Goal: Information Seeking & Learning: Learn about a topic

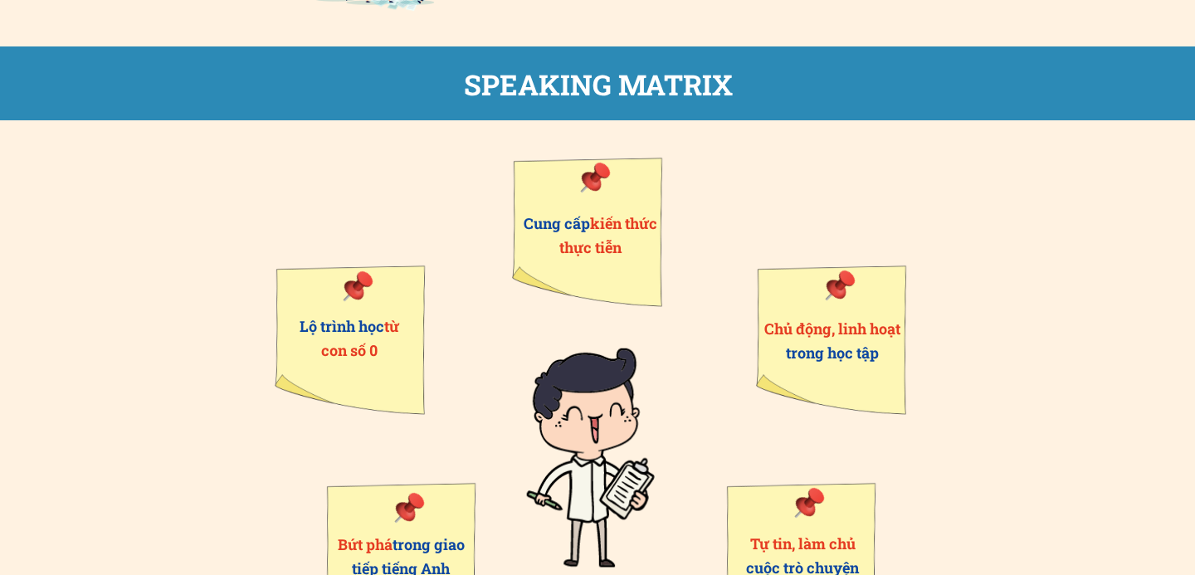
scroll to position [915, 0]
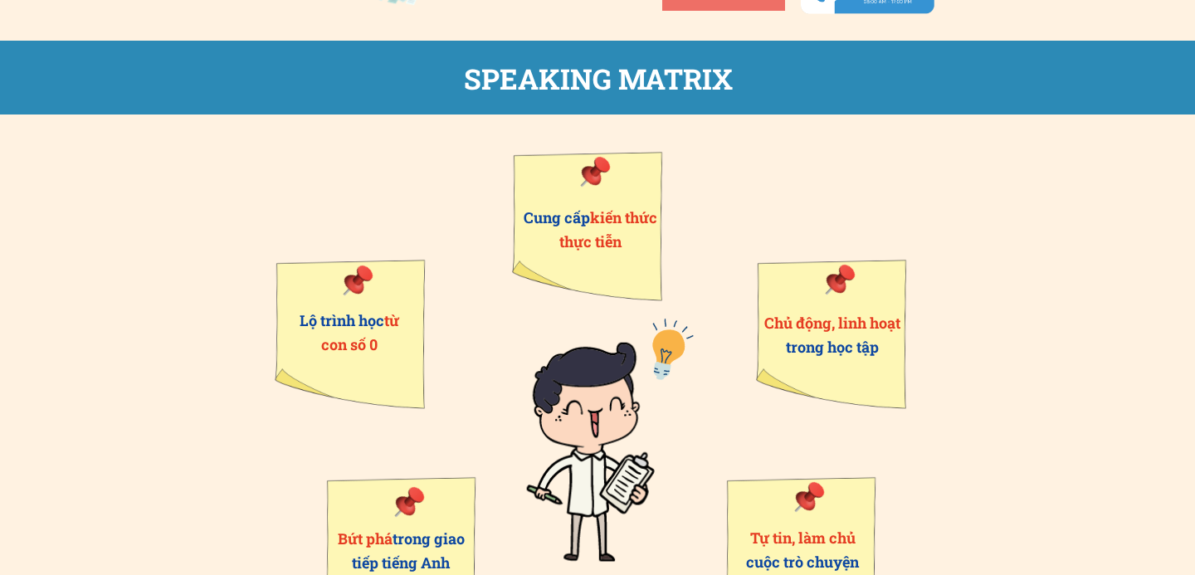
click at [203, 476] on div "Bứt phá trong giao tiếp tiếng Anh Lộ trình học từ con số 0 Chủ động, linh hoạt …" at bounding box center [598, 392] width 996 height 555
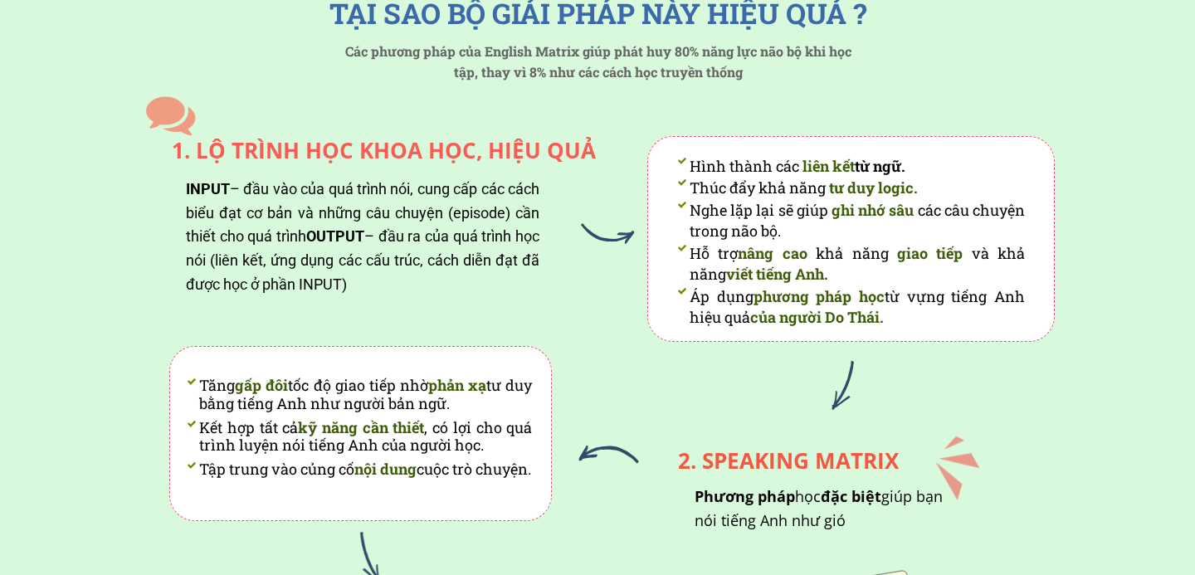
scroll to position [1611, 0]
click at [363, 230] on span "OUTPUT" at bounding box center [335, 235] width 58 height 17
click at [353, 259] on div "INPUT – đầu vào của quá trình nói, cung cấp các cách biểu đạt cơ bản và những c…" at bounding box center [363, 236] width 354 height 119
click at [471, 277] on div "INPUT – đầu vào của quá trình nói, cung cấp các cách biểu đạt cơ bản và những c…" at bounding box center [363, 236] width 354 height 119
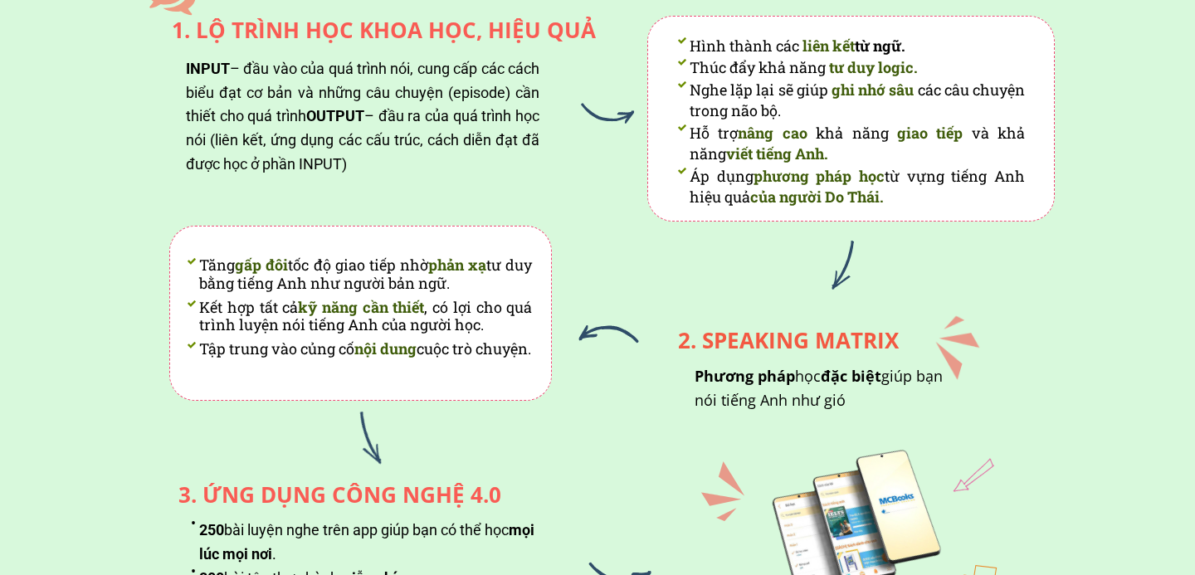
scroll to position [1778, 0]
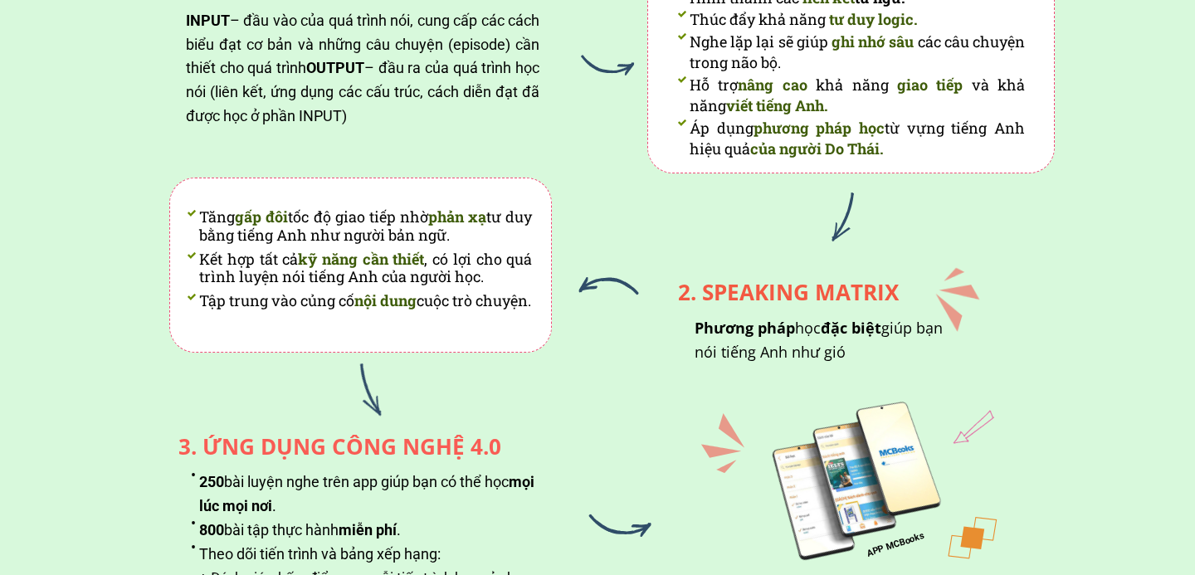
click at [728, 290] on div "2. SPEAKING MATRIX" at bounding box center [781, 293] width 235 height 26
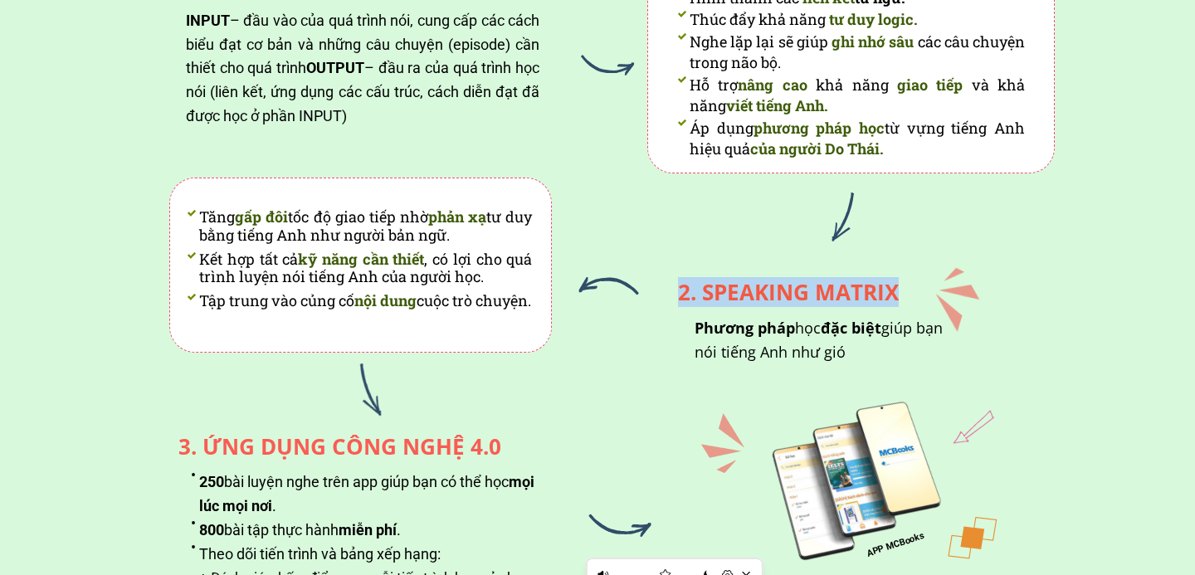
click at [620, 241] on div "Hình thành các liên kết từ ngữ. Thúc đẩy khả năng tư duy logic. Nghe lặp lại sẽ…" at bounding box center [584, 277] width 941 height 712
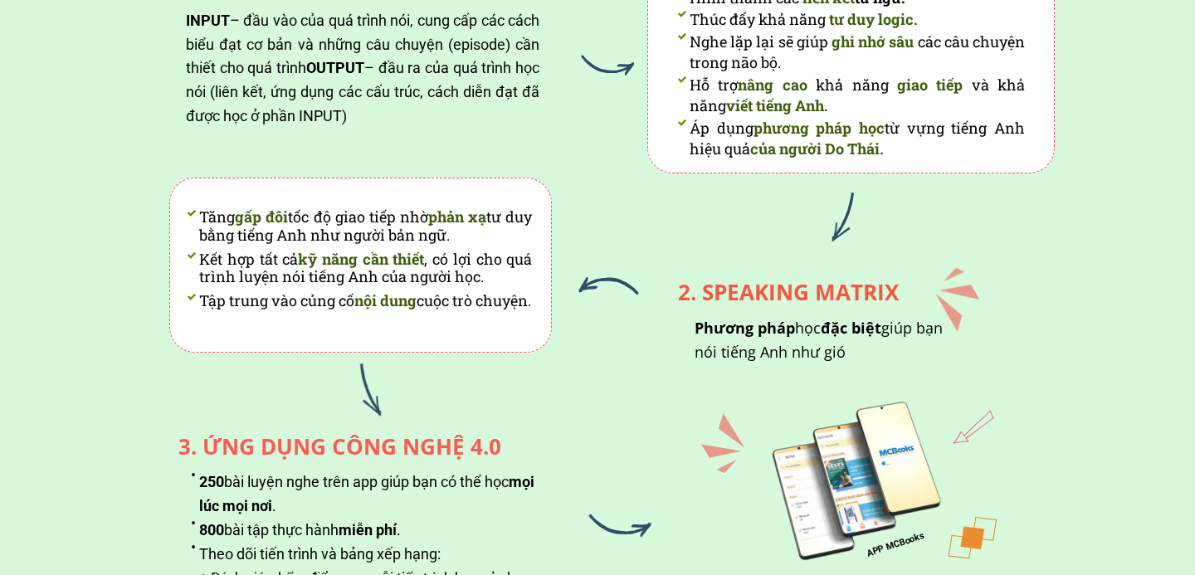
click at [494, 310] on li "Tập trung vào củng cố nội dung cuộc trò chuyện." at bounding box center [359, 301] width 345 height 18
click at [550, 354] on div "Hình thành các liên kết từ ngữ. Thúc đẩy khả năng tư duy logic. Nghe lặp lại sẽ…" at bounding box center [584, 277] width 941 height 712
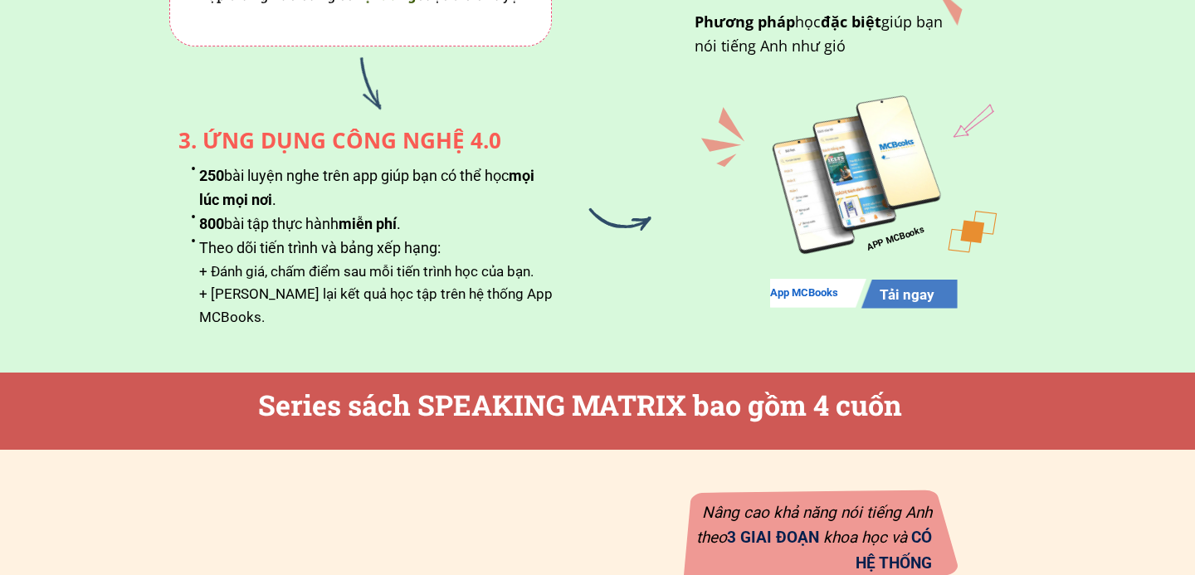
scroll to position [2087, 0]
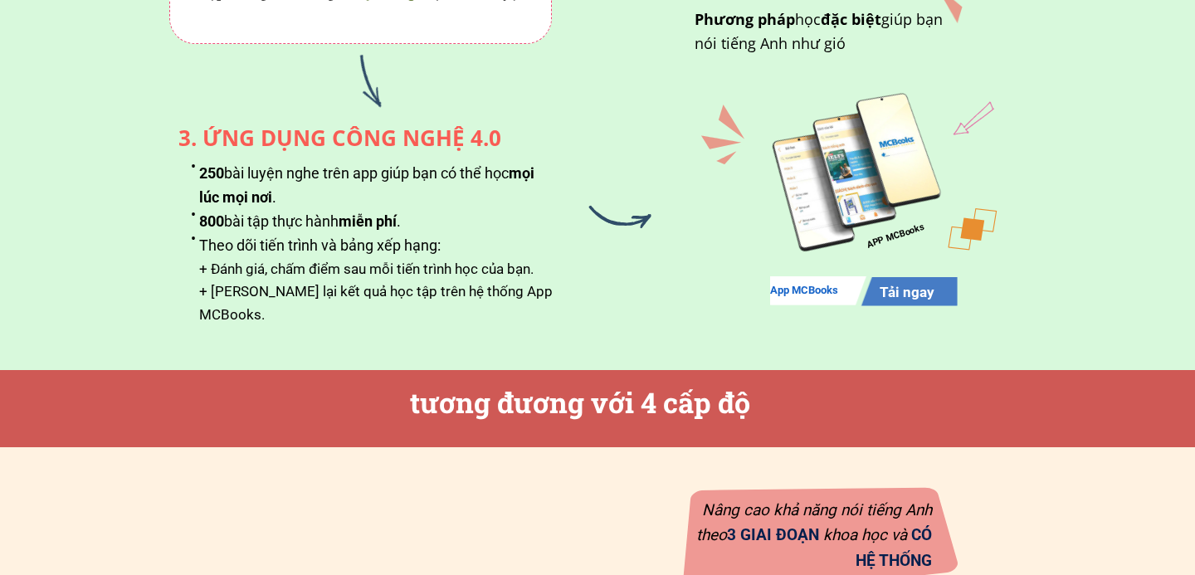
click at [297, 192] on li "250 bài luyện nghe trên app giúp bạn có thể học mọi lúc mọi nơi ." at bounding box center [371, 186] width 361 height 48
click at [325, 185] on li "250 bài luyện nghe trên app giúp bạn có thể học mọi lúc mọi nơi ." at bounding box center [371, 186] width 361 height 48
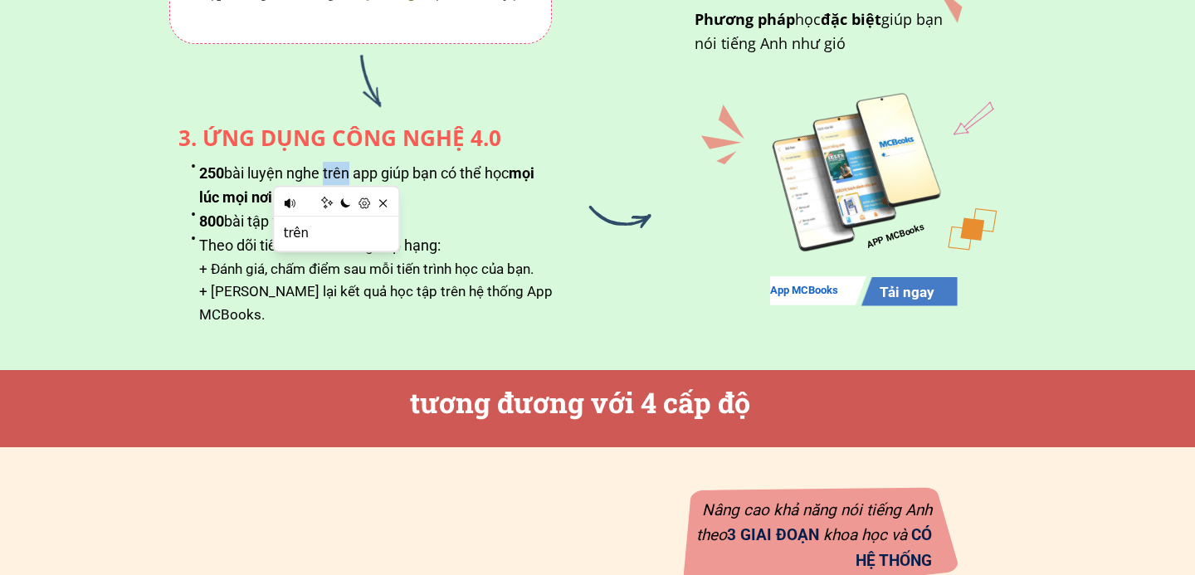
click at [349, 179] on li "250 bài luyện nghe trên app giúp bạn có thể học mọi lúc mọi nơi ." at bounding box center [371, 186] width 361 height 48
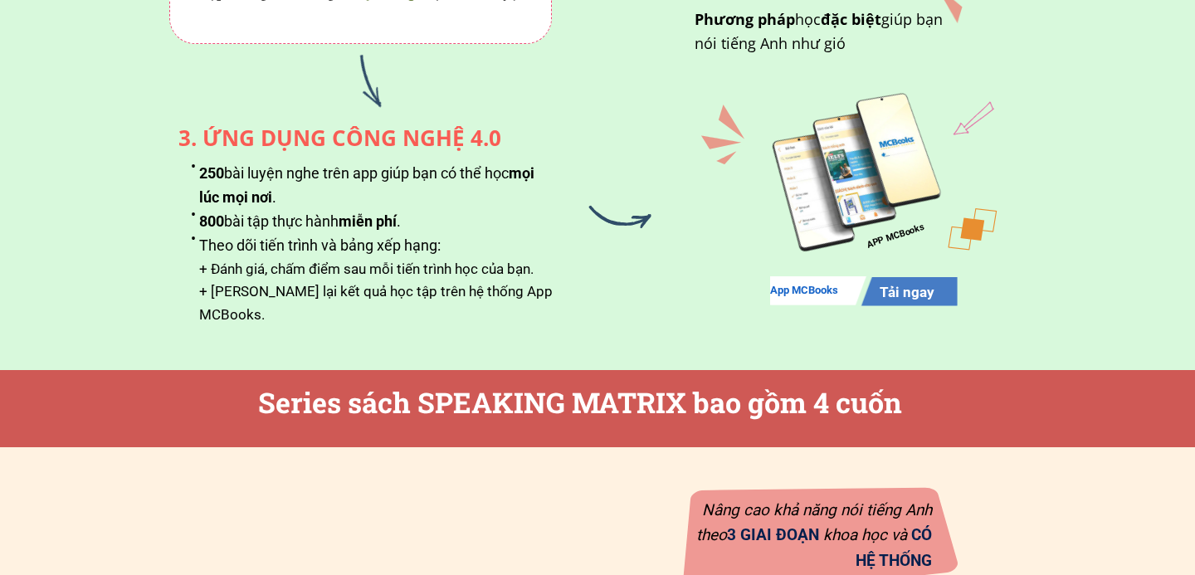
click at [309, 175] on li "250 bài luyện nghe trên app giúp bạn có thể học mọi lúc mọi nơi ." at bounding box center [371, 186] width 361 height 48
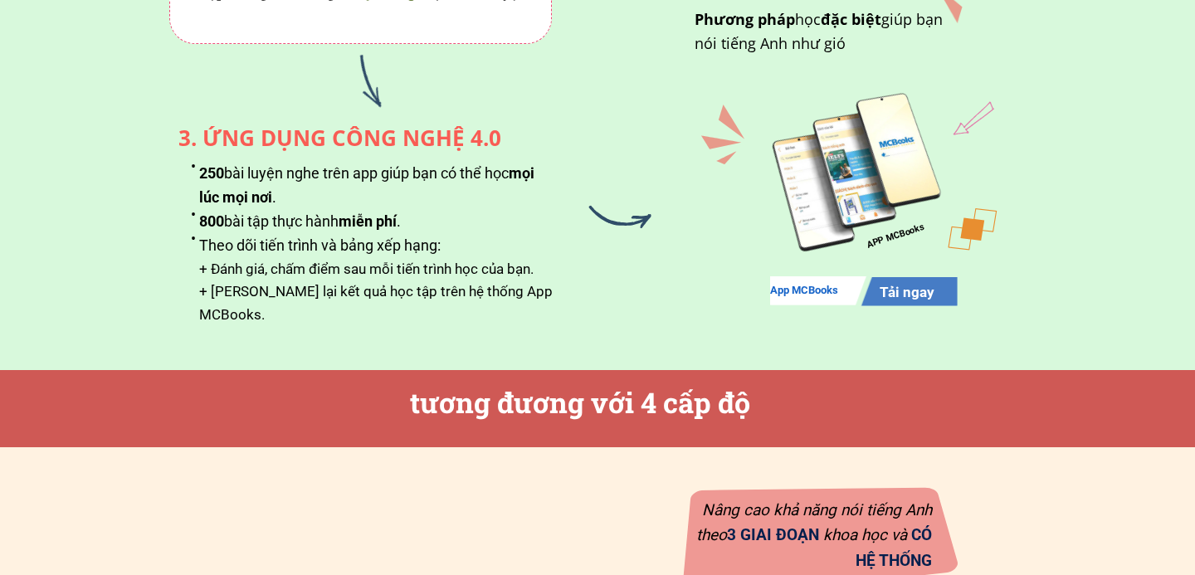
click at [309, 193] on li "250 bài luyện nghe trên app giúp bạn có thể học mọi lúc mọi nơi ." at bounding box center [371, 186] width 361 height 48
click at [305, 215] on li "800 bài tập thực hành miễn phí ." at bounding box center [371, 222] width 361 height 24
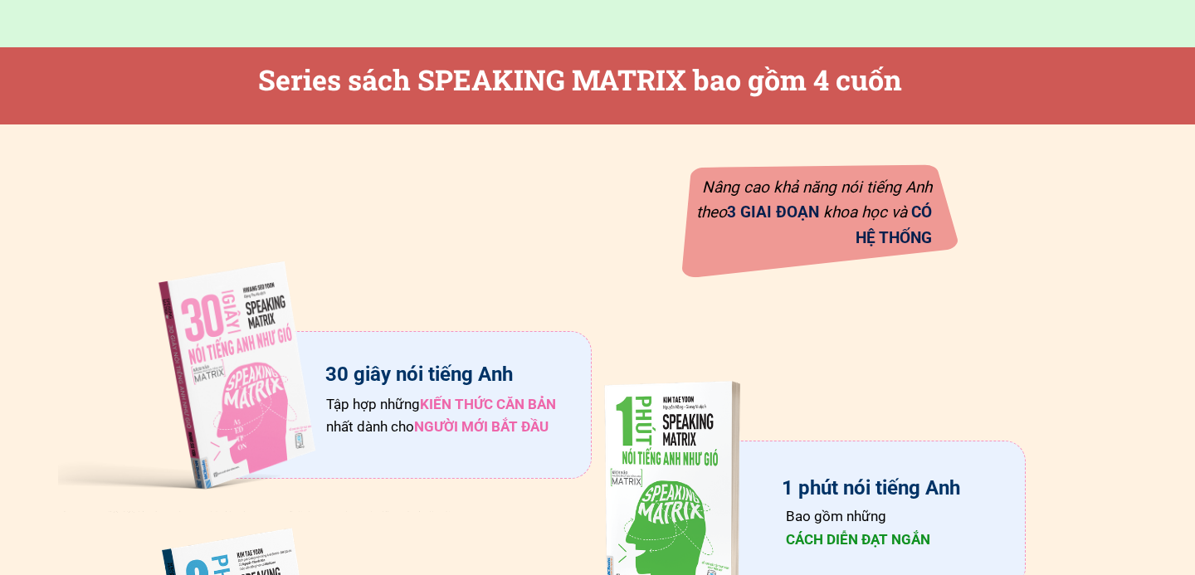
scroll to position [2412, 0]
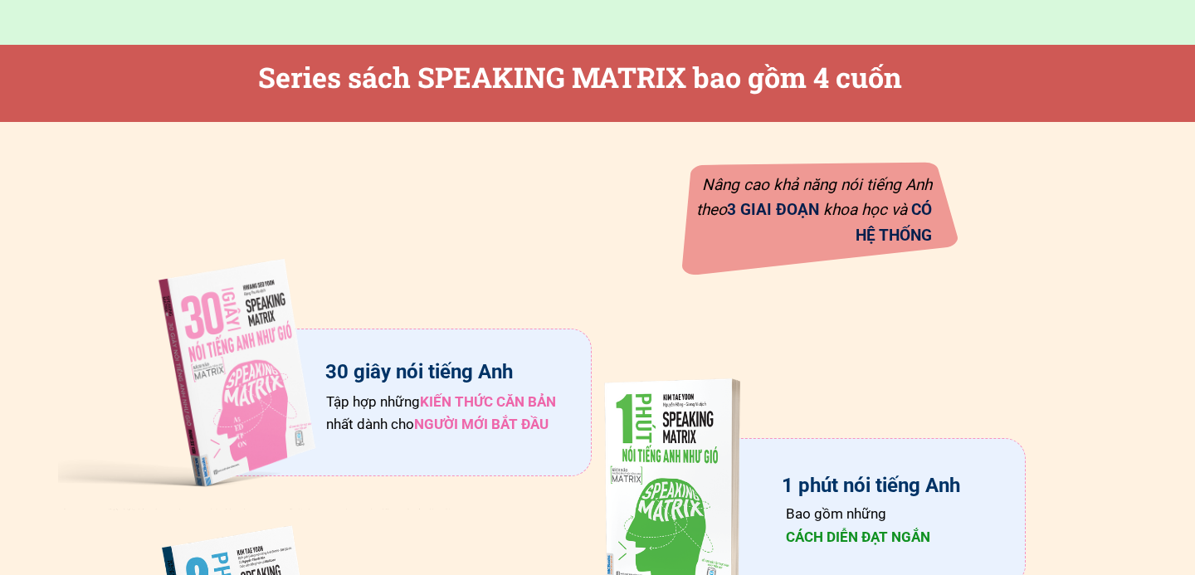
click at [462, 406] on span "KIẾN THỨC CĂN BẢN" at bounding box center [488, 401] width 136 height 17
click at [458, 418] on span "NGƯỜI" at bounding box center [436, 424] width 44 height 17
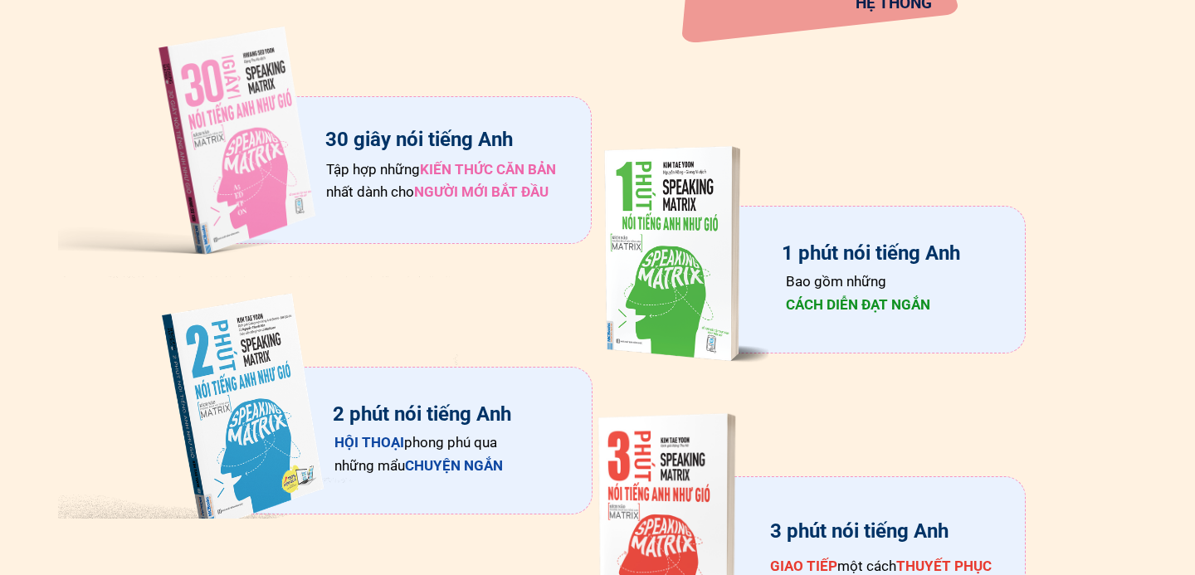
scroll to position [2645, 0]
click at [822, 302] on span "CÁCH DIỄN ĐẠT NGẮN" at bounding box center [858, 303] width 144 height 17
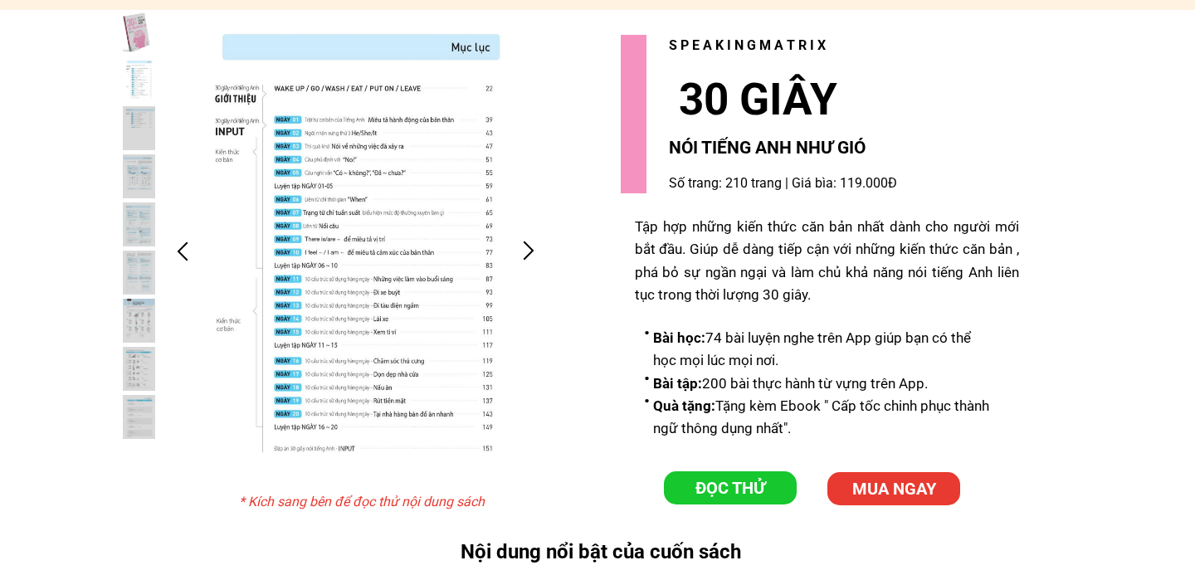
scroll to position [3346, 0]
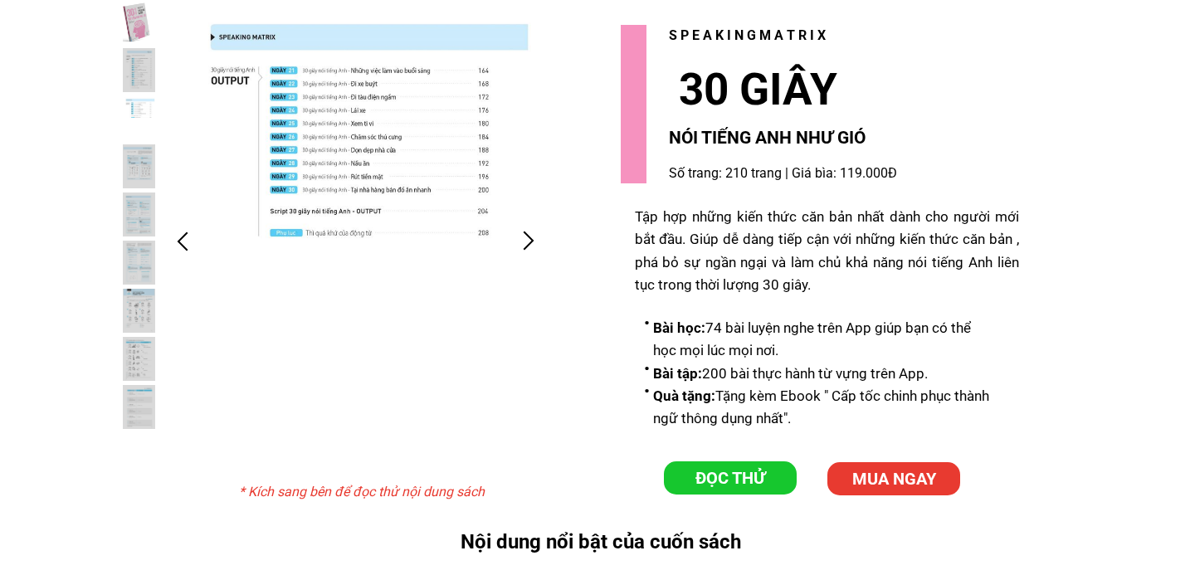
click at [185, 235] on div at bounding box center [182, 240] width 27 height 27
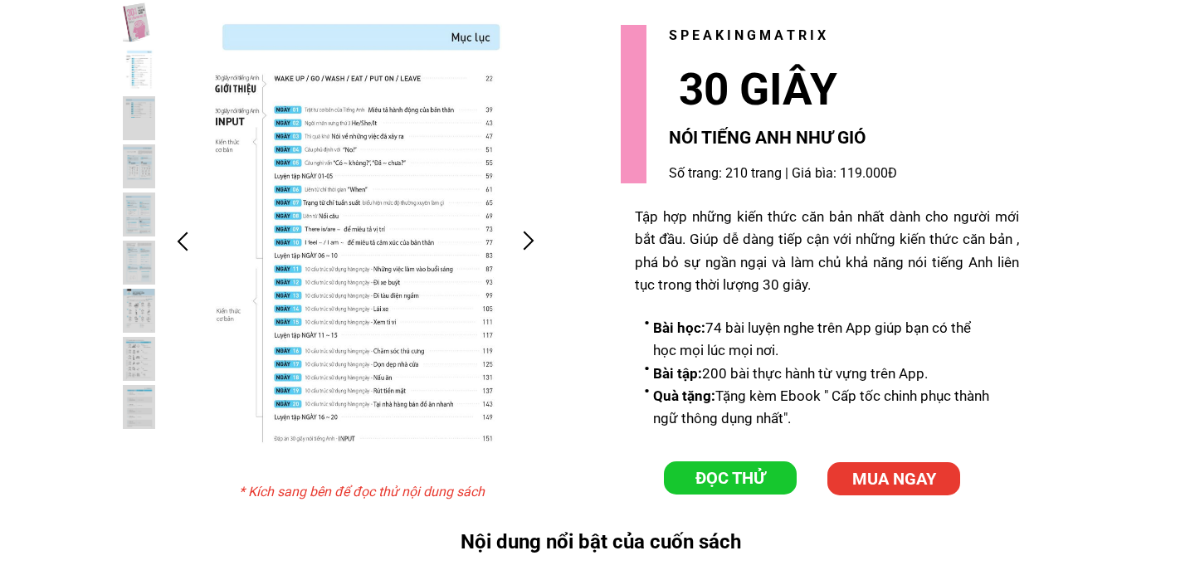
click at [315, 212] on div at bounding box center [355, 240] width 381 height 481
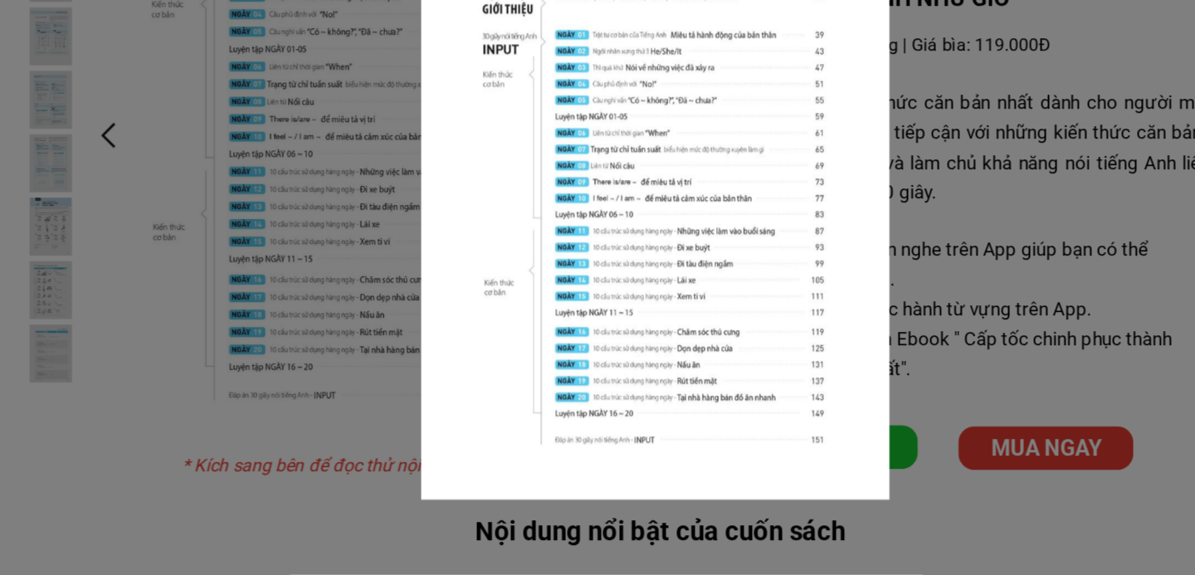
scroll to position [0, 0]
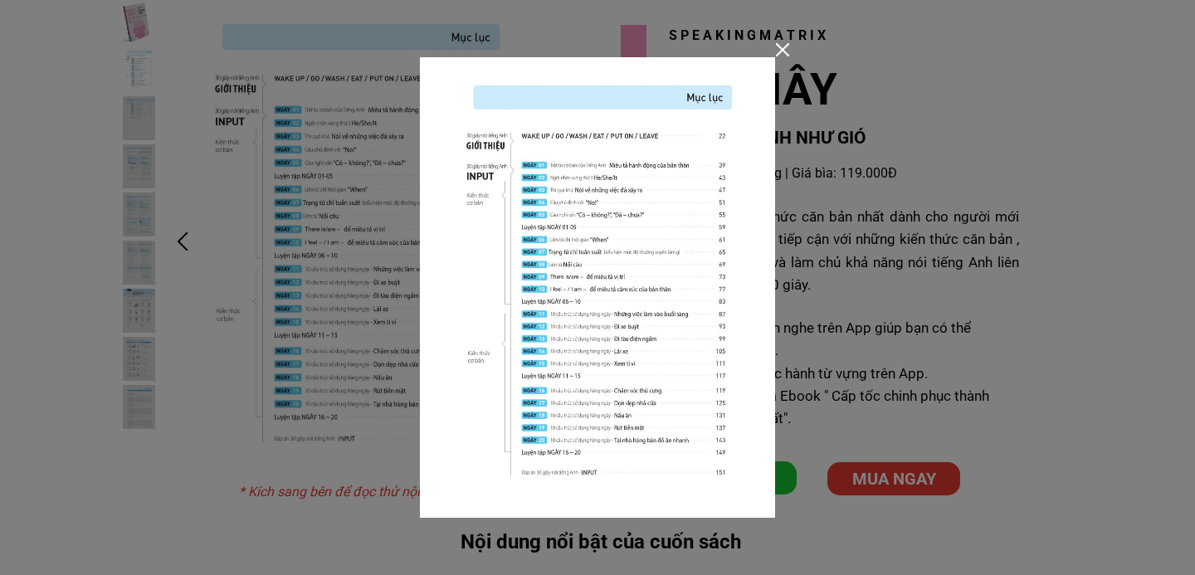
click at [783, 54] on div at bounding box center [782, 49] width 13 height 13
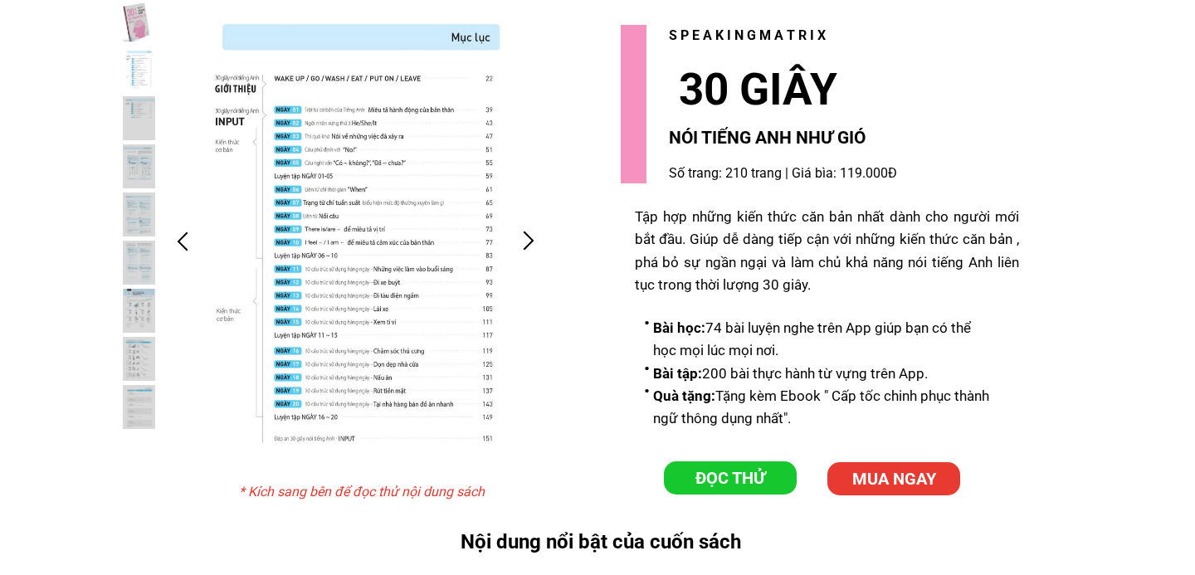
click at [526, 240] on div at bounding box center [527, 240] width 27 height 27
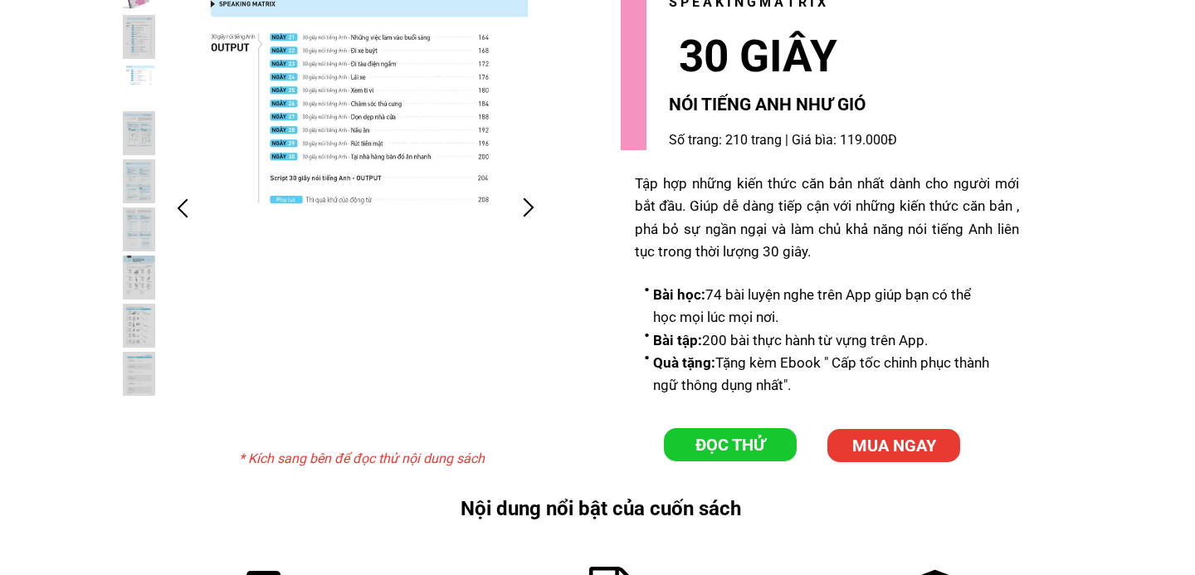
scroll to position [3382, 0]
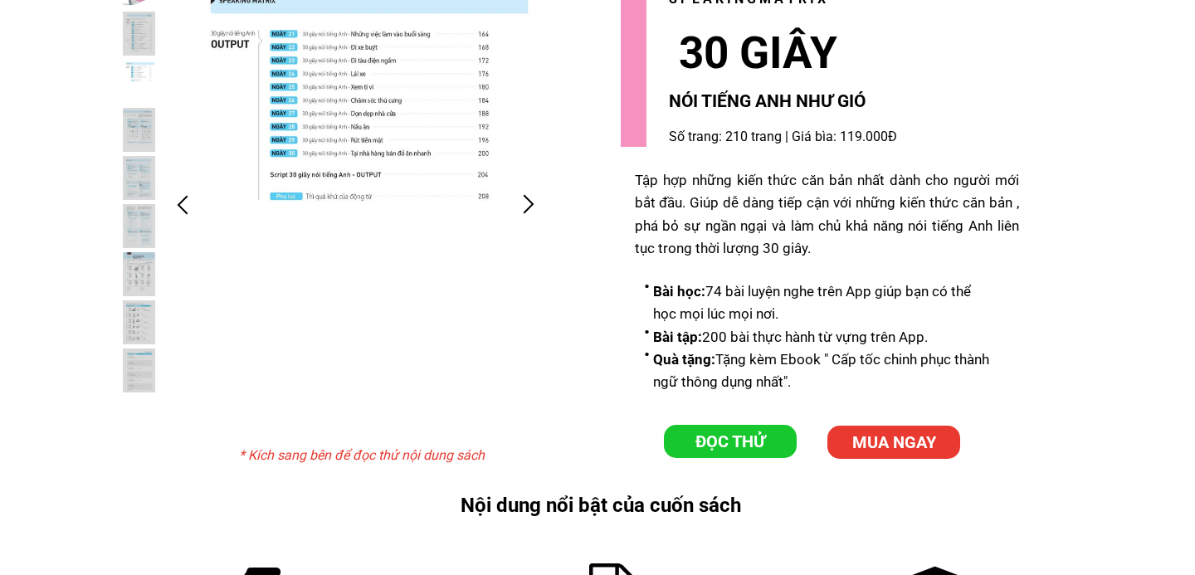
click at [703, 305] on li "Bài học: 74 bài luyện nghe trên App giúp bạn có thể học mọi lúc mọi nơi." at bounding box center [819, 302] width 351 height 45
click at [815, 313] on li "Bài học: 74 bài luyện nghe trên App giúp bạn có thể học mọi lúc mọi nơi." at bounding box center [819, 302] width 351 height 45
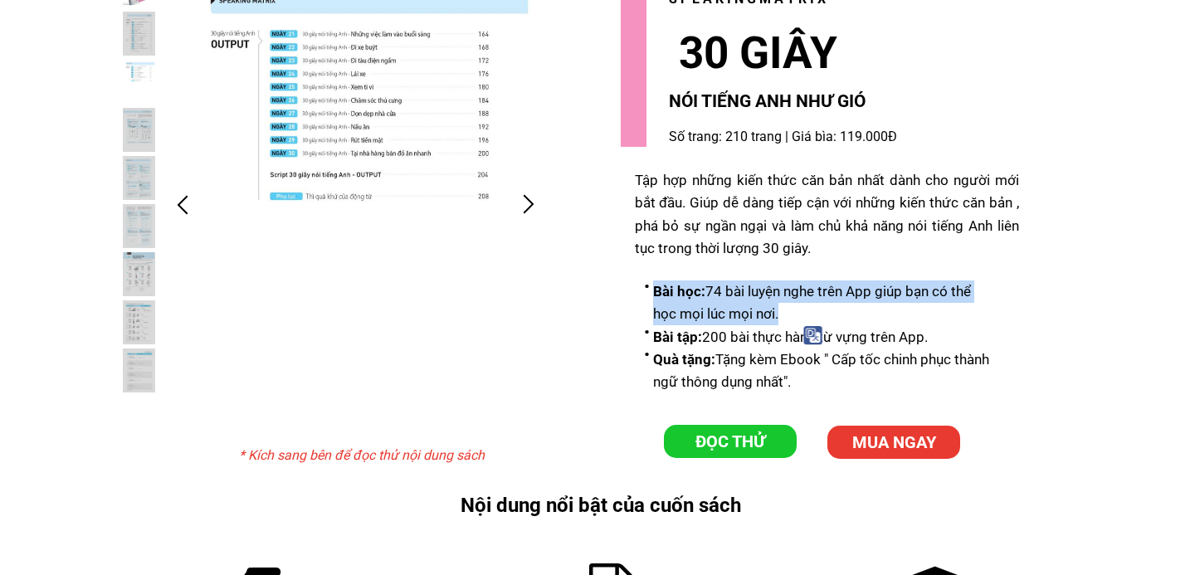
click at [828, 290] on li "Bài học: 74 bài luyện nghe trên App giúp bạn có thể học mọi lúc mọi nơi." at bounding box center [819, 302] width 351 height 45
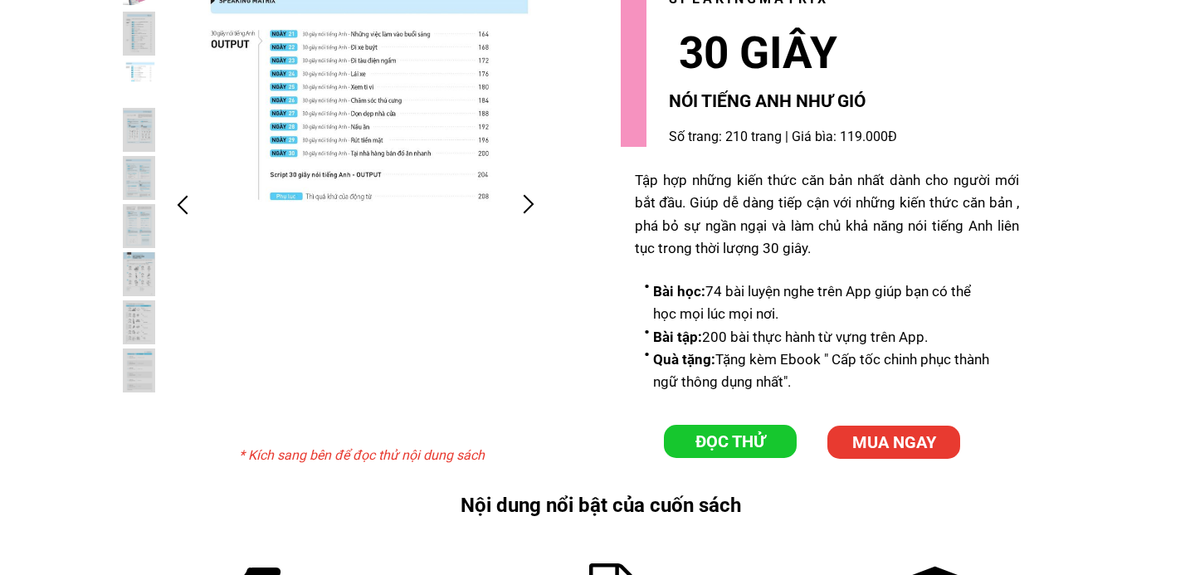
click at [844, 301] on li "Bài học: 74 bài luyện nghe trên App giúp bạn có thể học mọi lúc mọi nơi." at bounding box center [819, 302] width 351 height 45
click at [841, 316] on li "Bài học: 74 bài luyện nghe trên App giúp bạn có thể học mọi lúc mọi nơi." at bounding box center [819, 302] width 351 height 45
click at [827, 337] on li "Bài tập: 200 bài thực hành từ vựng trên App." at bounding box center [819, 337] width 351 height 22
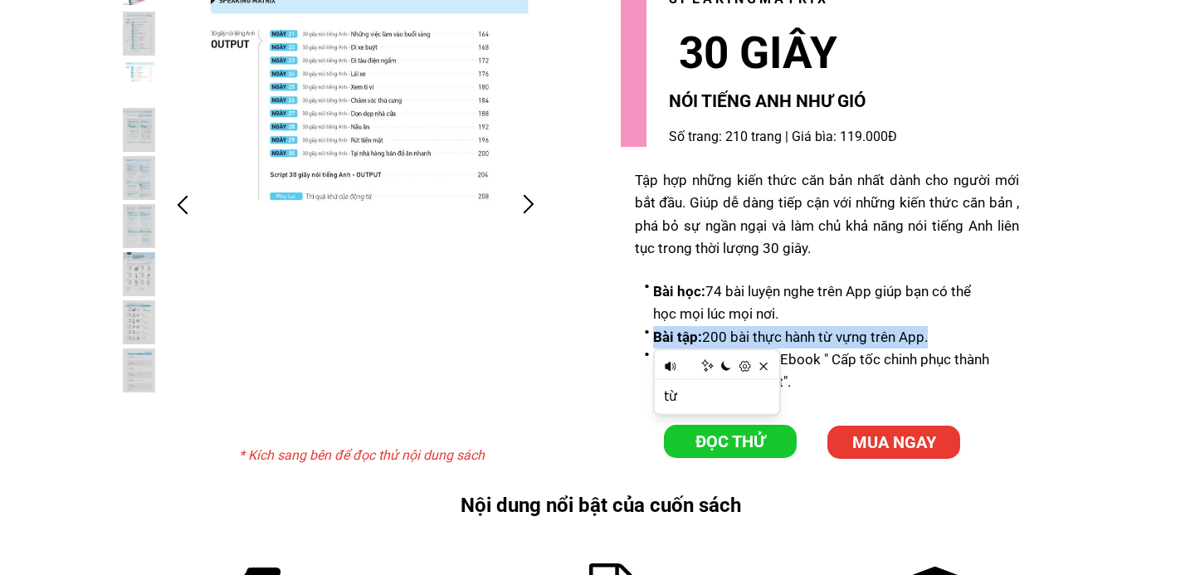
click at [909, 336] on li "Bài tập: 200 bài thực hành từ vựng trên App." at bounding box center [819, 337] width 351 height 22
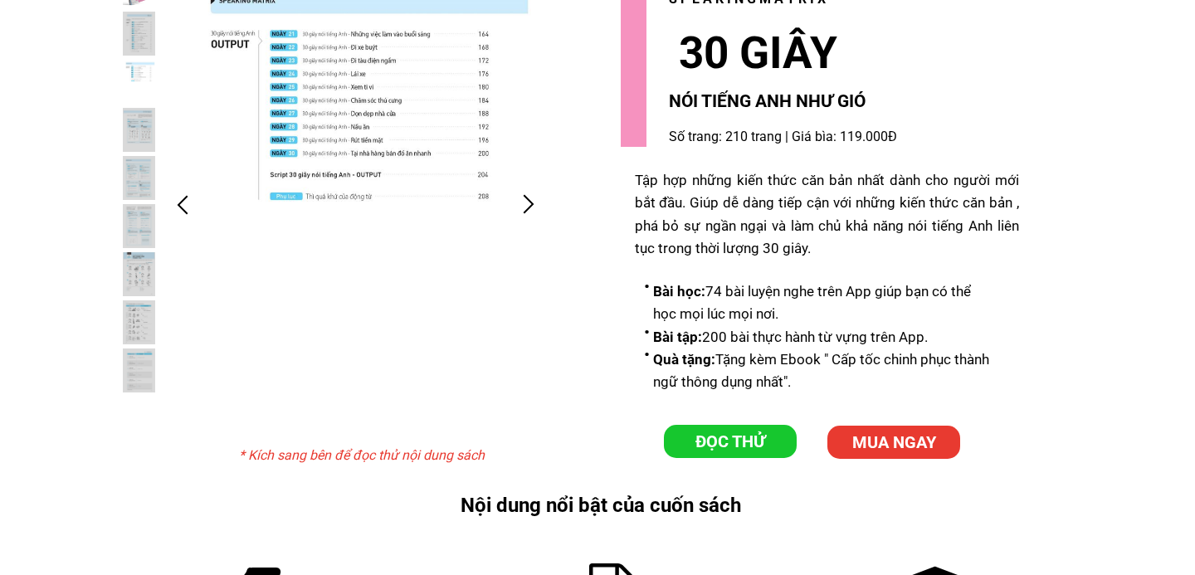
click at [887, 382] on li "Quà tặng: Tặng kèm Ebook " Cấp tốc chinh phục thành ngữ thông dụng nhất"." at bounding box center [819, 371] width 351 height 45
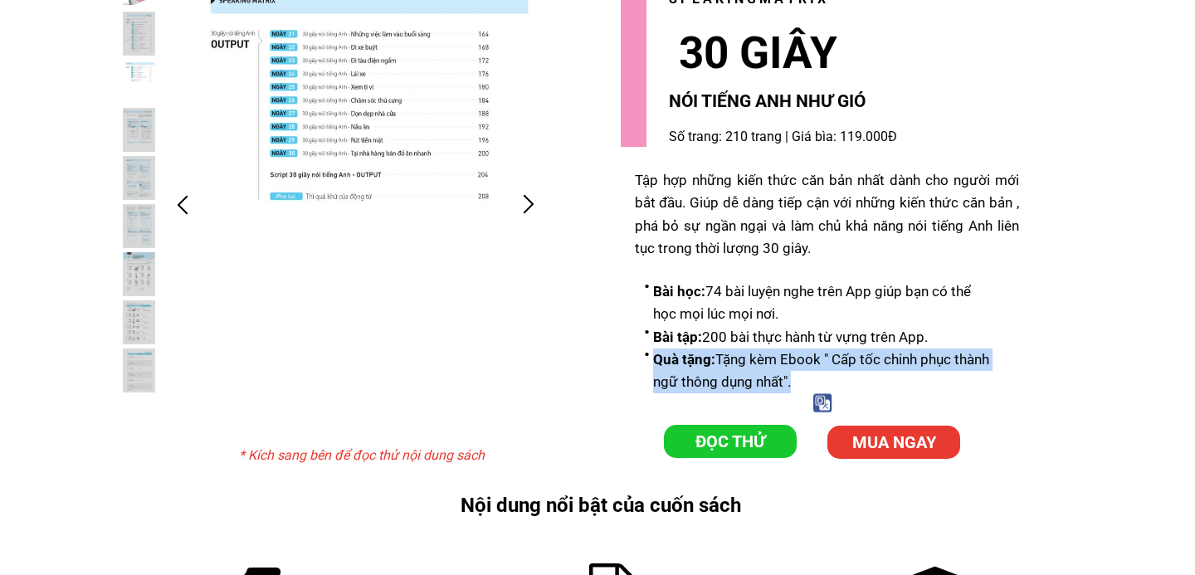
click at [909, 359] on li "Quà tặng: Tặng kèm Ebook " Cấp tốc chinh phục thành ngữ thông dụng nhất"." at bounding box center [819, 371] width 351 height 45
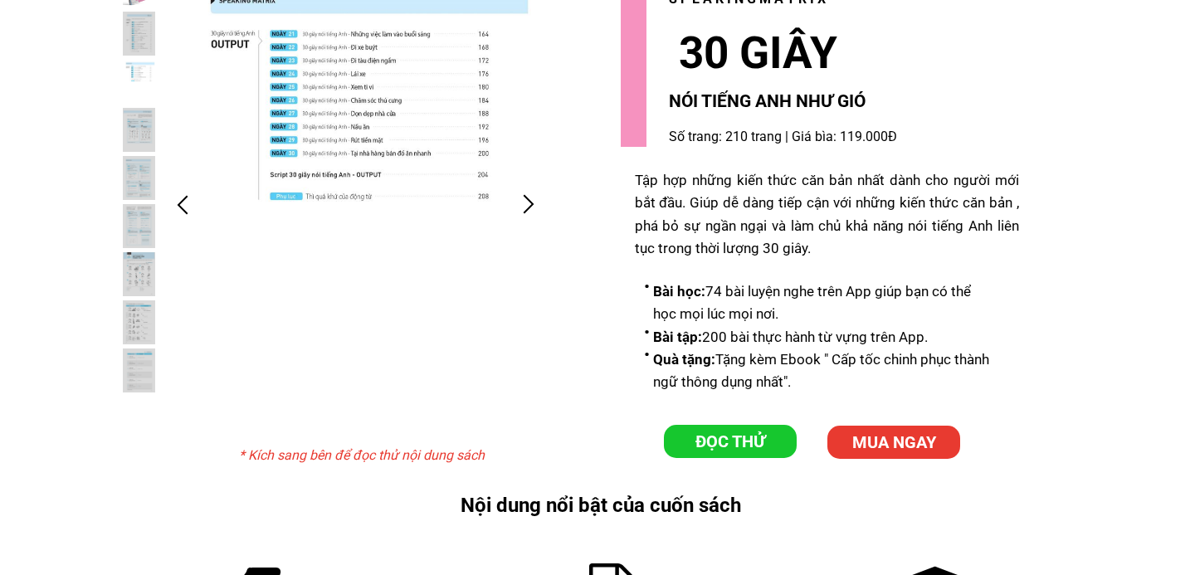
click at [466, 450] on h3 "* Kích sang bên để đọc thử nội dung sách" at bounding box center [366, 456] width 255 height 22
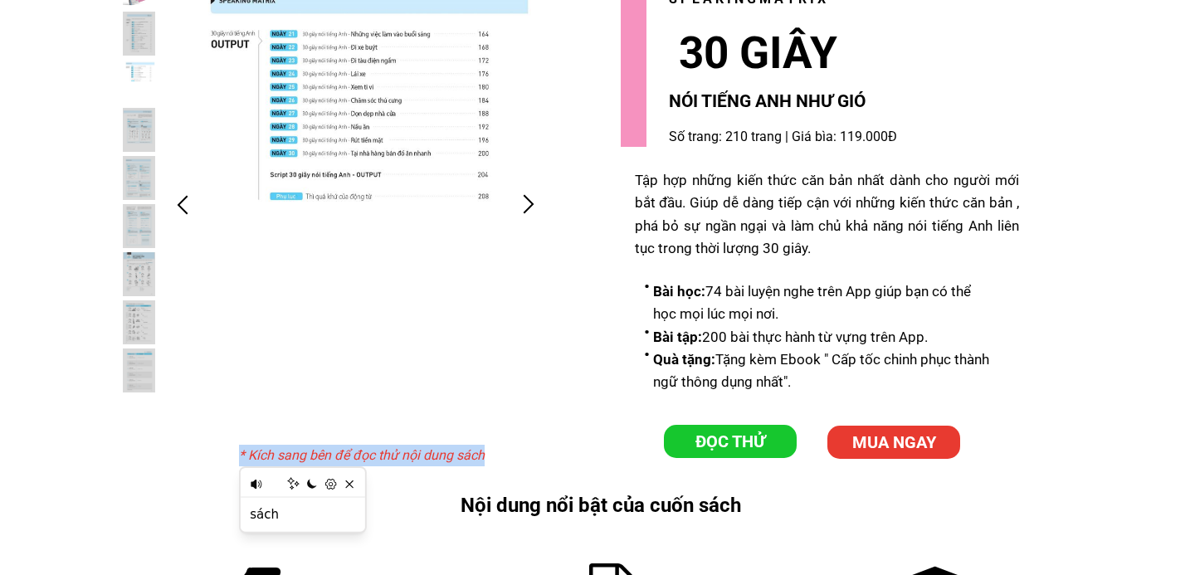
click at [575, 354] on div "* Kích sang bên để đọc thử nội dung sách Bài học: 74 bài luyện nghe trên App gi…" at bounding box center [598, 393] width 996 height 860
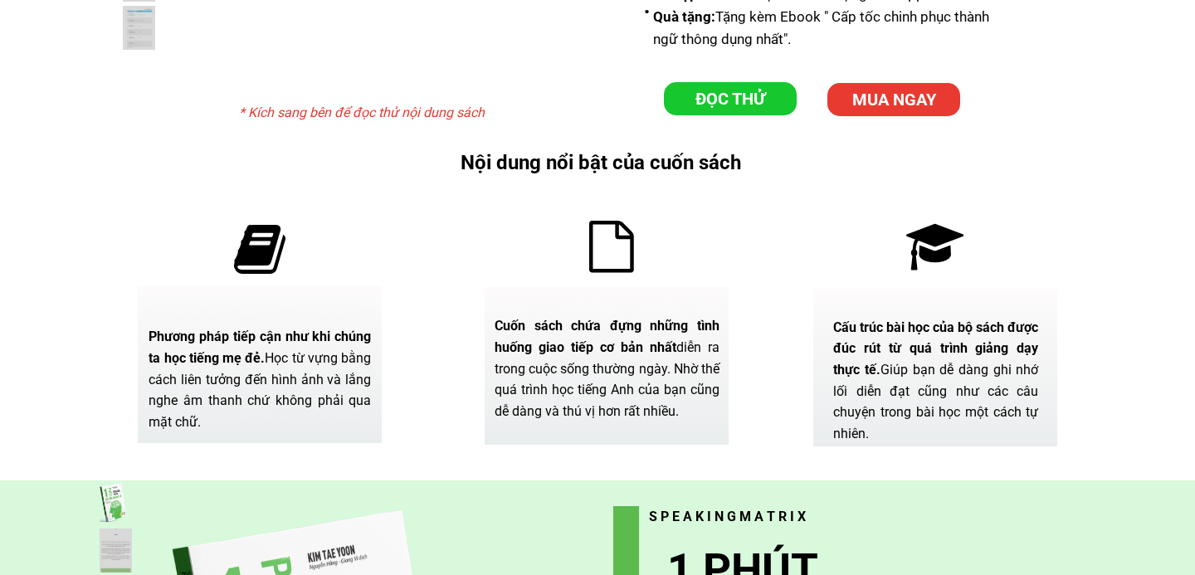
scroll to position [3762, 0]
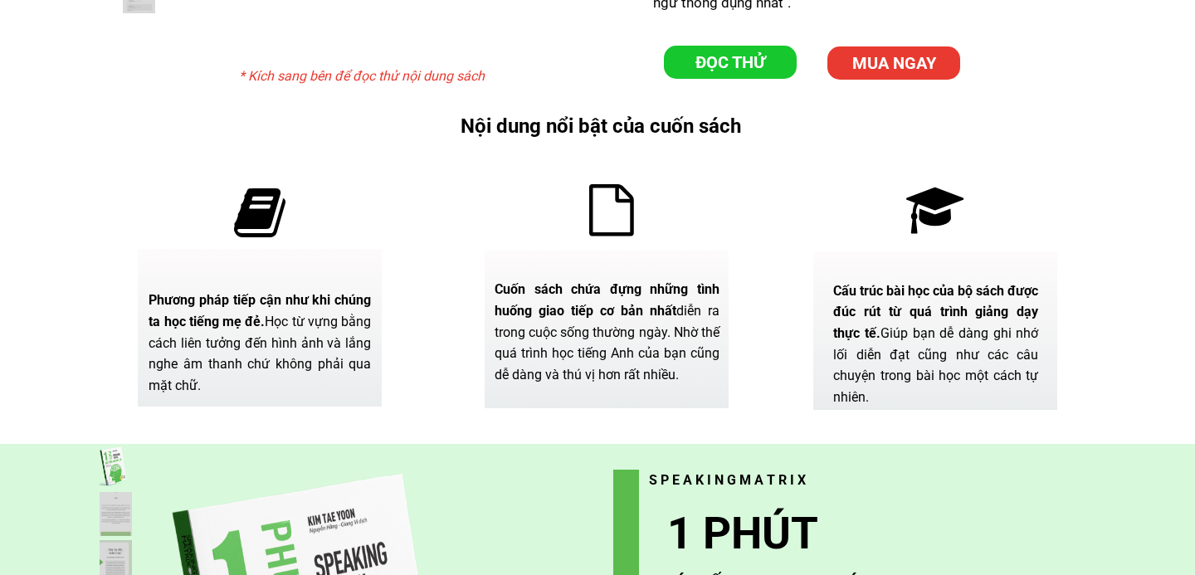
click at [226, 319] on span "Phương pháp tiếp cận như khi chúng ta học tiếng mẹ đẻ." at bounding box center [260, 310] width 222 height 37
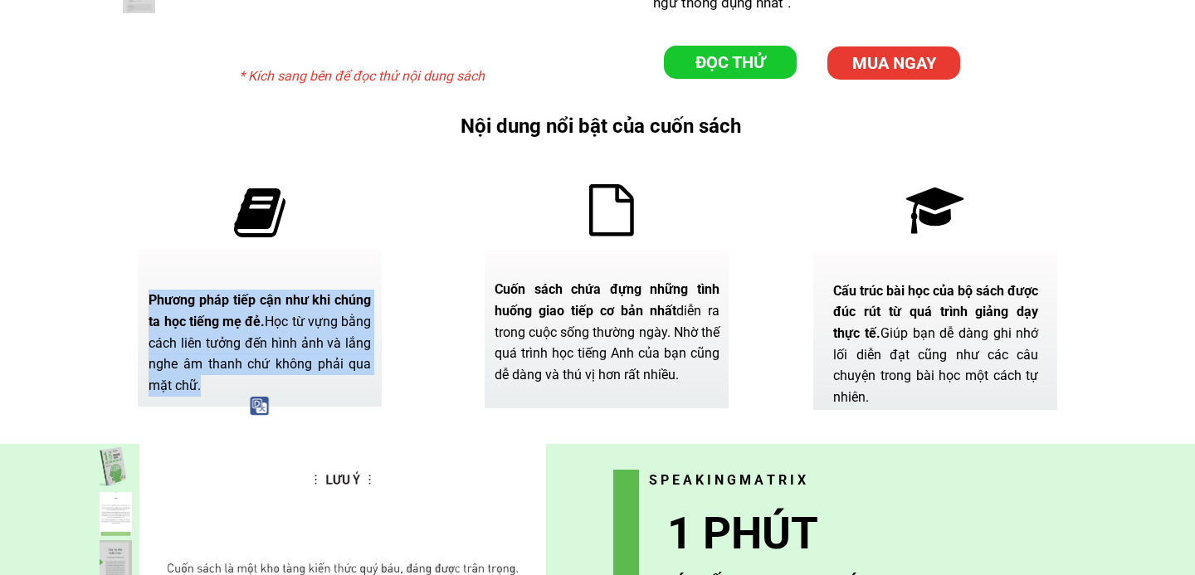
click at [391, 316] on div "Cuốn sách chứa đựng những tình huống giao tiếp cơ bản nhất diễn ra trong cuộc s…" at bounding box center [597, 296] width 919 height 227
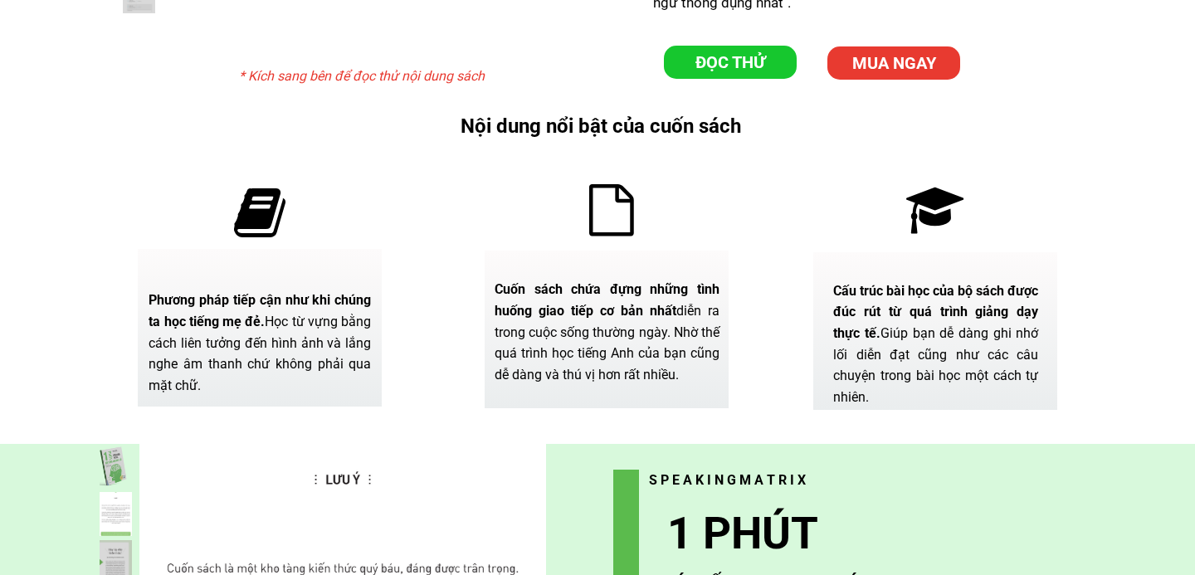
click at [549, 309] on div "Cuốn sách chứa đựng những tình huống giao tiếp cơ bản nhất diễn ra trong cuộc s…" at bounding box center [607, 332] width 225 height 106
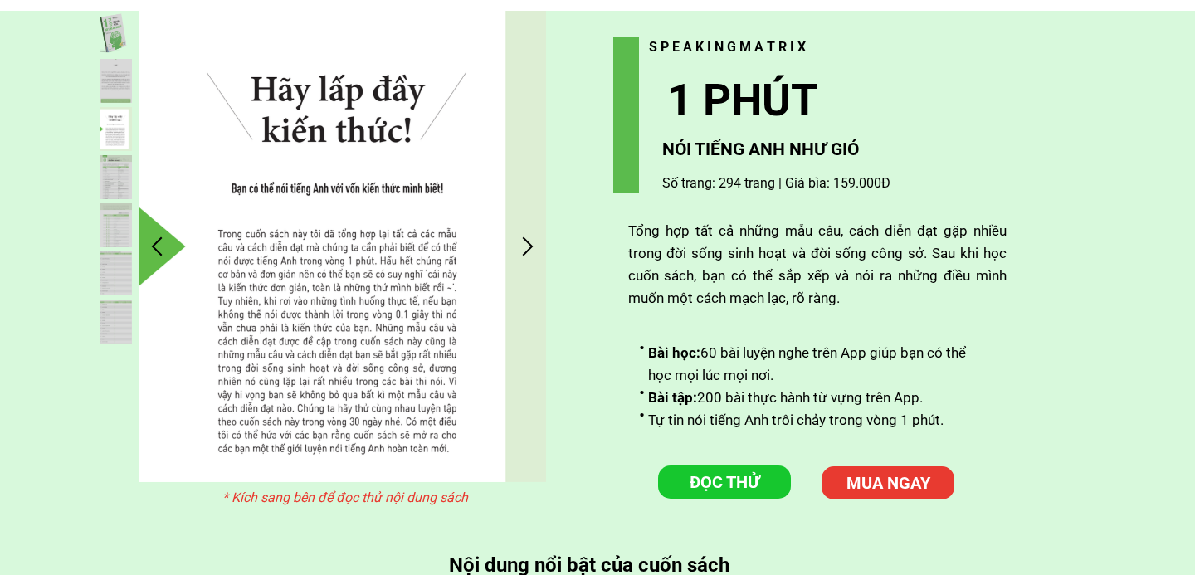
scroll to position [4228, 0]
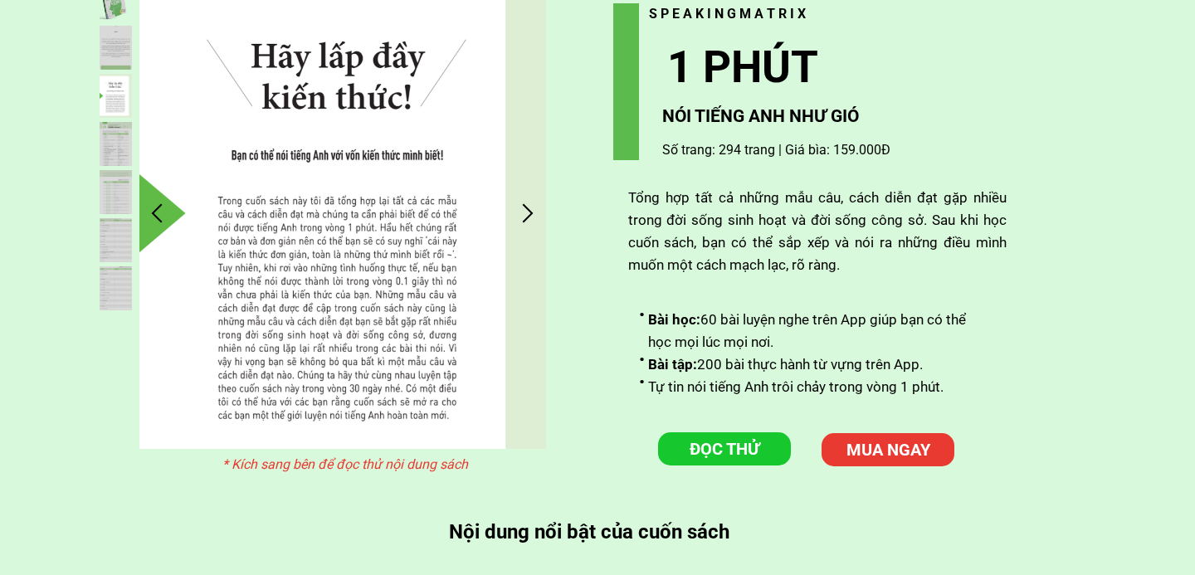
click at [701, 320] on li "Bài học: 60 bài luyện nghe trên App giúp bạn có thể học mọi lúc mọi nơi." at bounding box center [811, 331] width 344 height 45
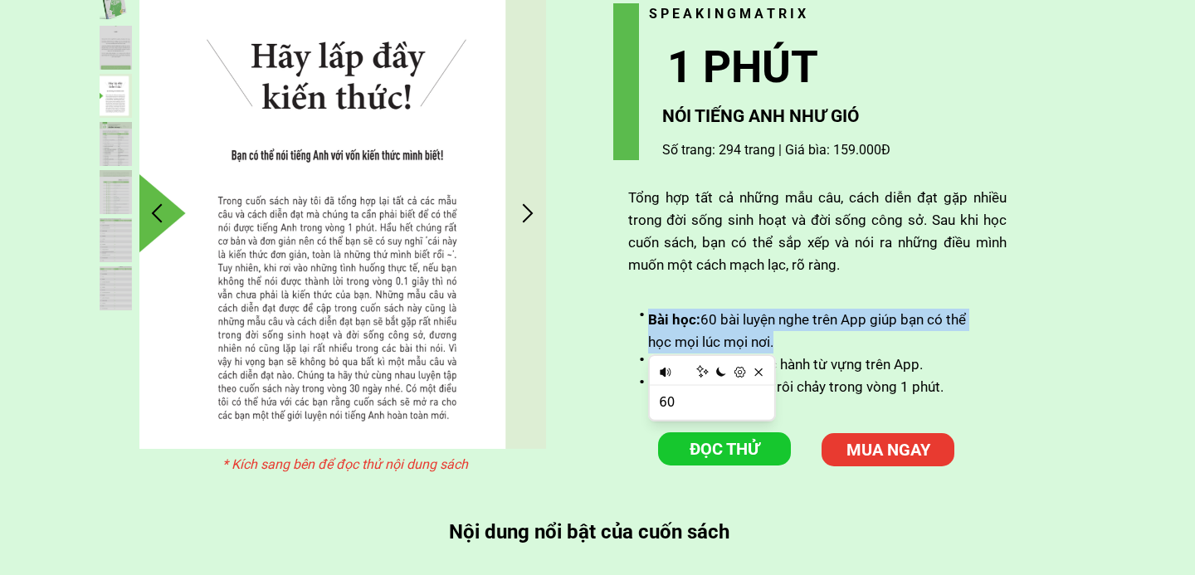
click at [819, 328] on li "Bài học: 60 bài luyện nghe trên App giúp bạn có thể học mọi lúc mọi nơi." at bounding box center [811, 331] width 344 height 45
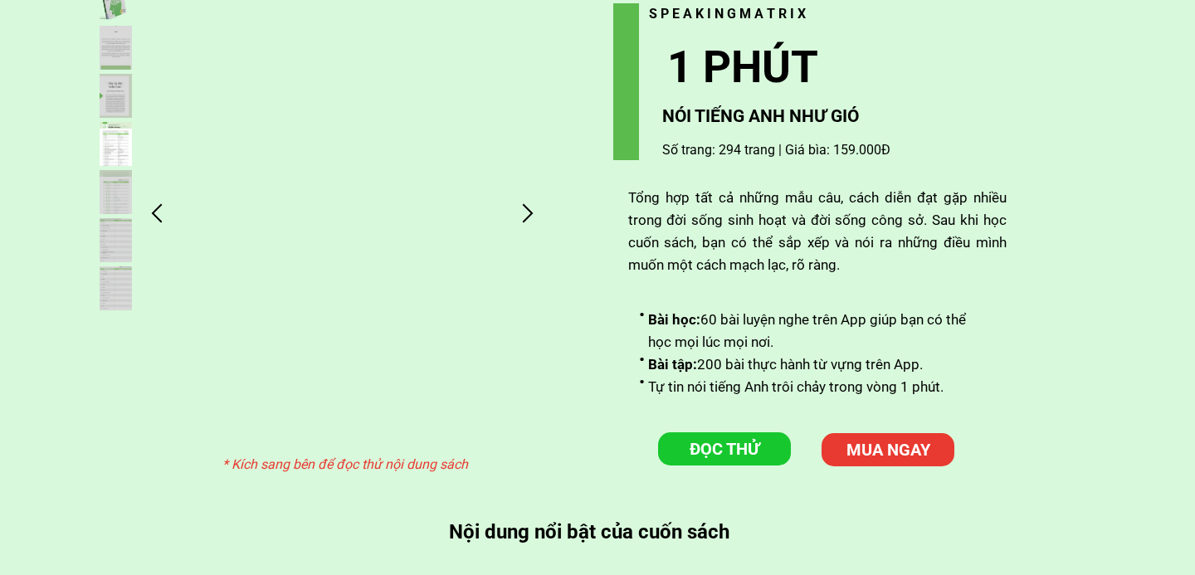
click at [806, 362] on li "Bài tập: 200 bài thực hành từ vựng trên App." at bounding box center [811, 365] width 344 height 22
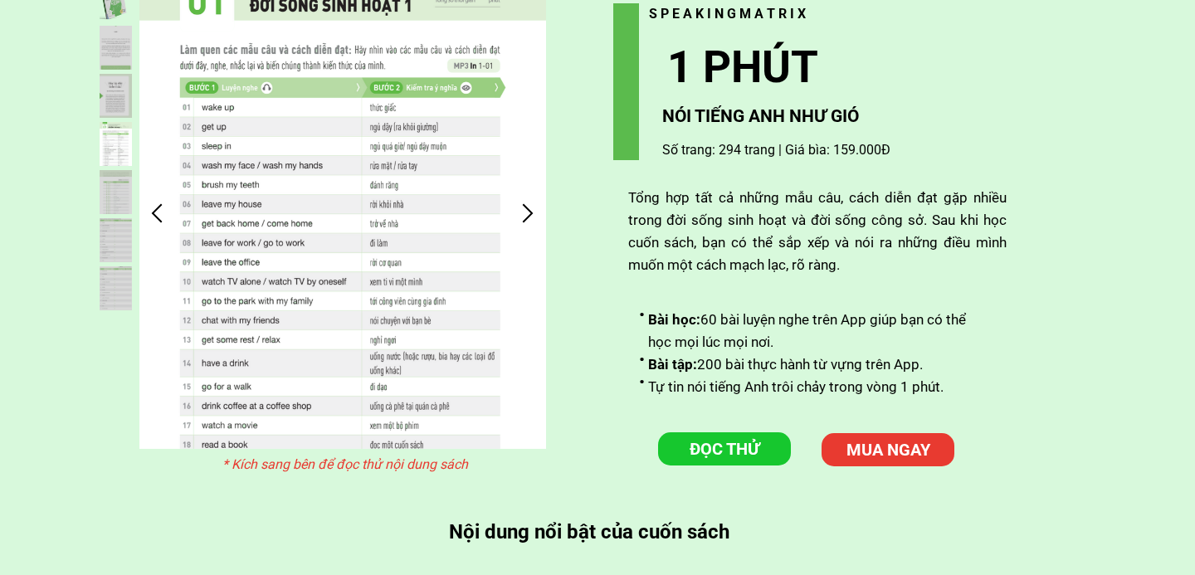
click at [806, 362] on li "Bài tập: 200 bài thực hành từ vựng trên App." at bounding box center [811, 365] width 344 height 22
click at [825, 350] on li "Bài học: 60 bài luyện nghe trên App giúp bạn có thể học mọi lúc mọi nơi." at bounding box center [811, 331] width 344 height 45
click at [789, 385] on li "Tự tin nói tiếng Anh trôi chảy trong vòng 1 phút." at bounding box center [811, 387] width 344 height 22
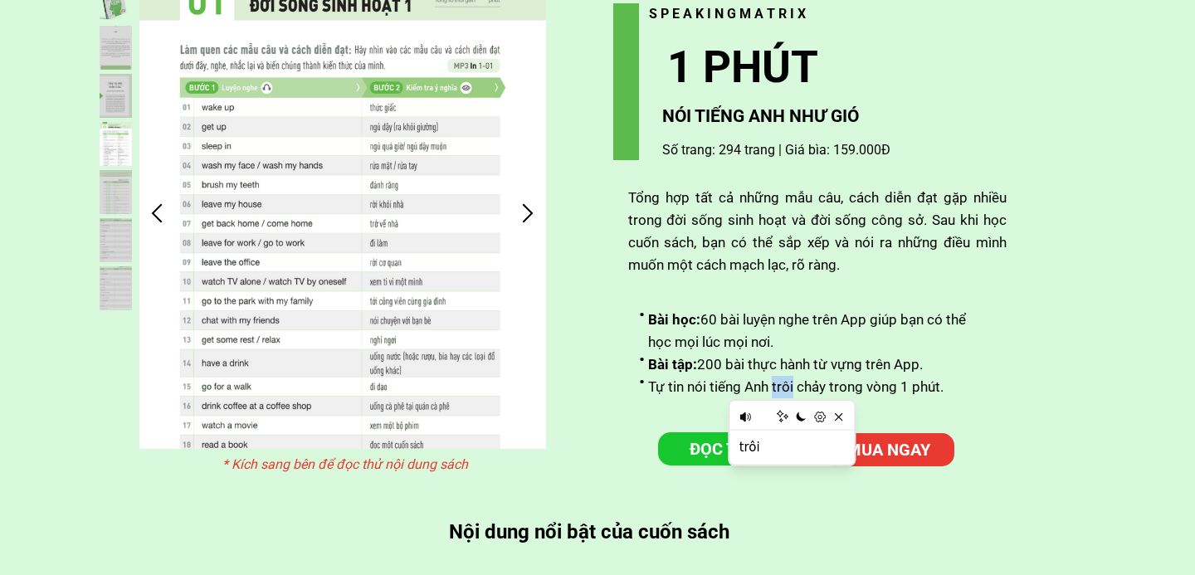
click at [789, 385] on li "Tự tin nói tiếng Anh trôi chảy trong vòng 1 phút." at bounding box center [811, 387] width 344 height 22
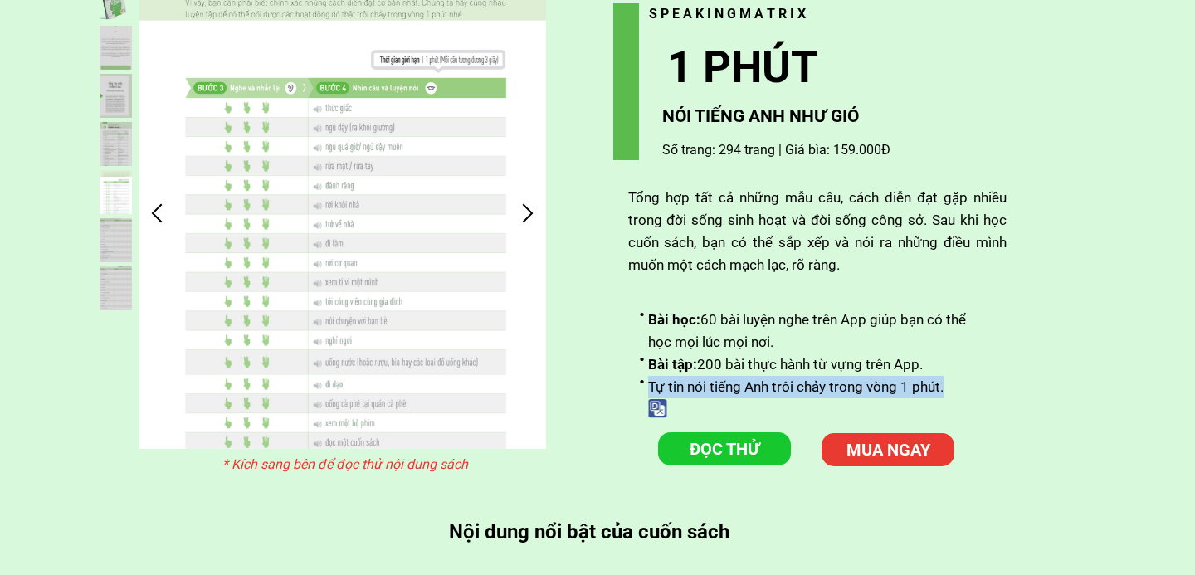
click at [795, 349] on li "Bài học: 60 bài luyện nghe trên App giúp bạn có thể học mọi lúc mọi nơi." at bounding box center [811, 331] width 344 height 45
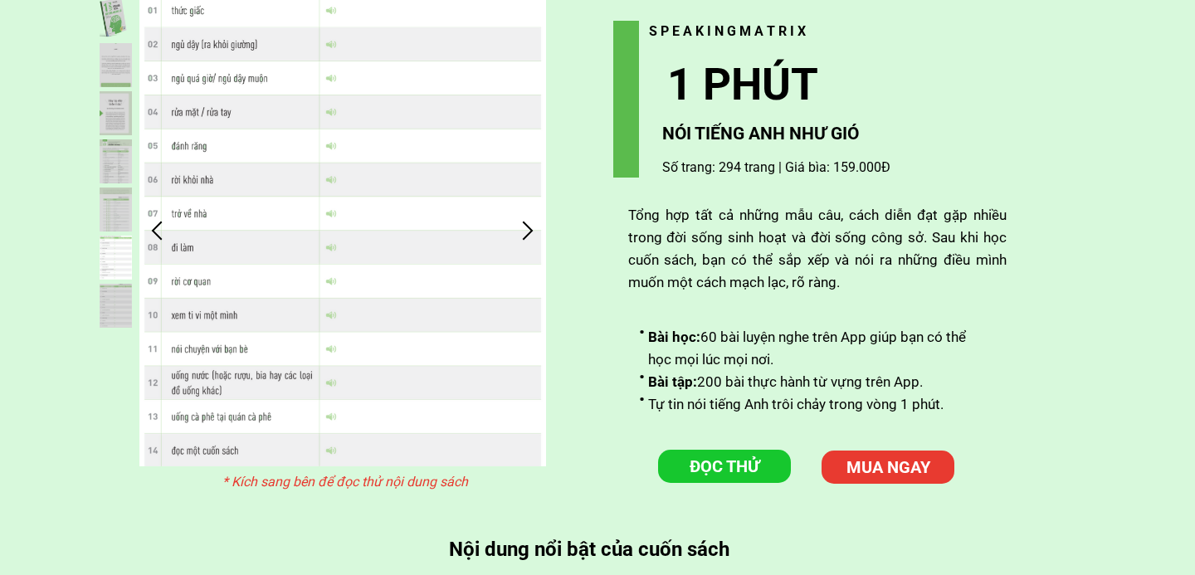
scroll to position [4195, 0]
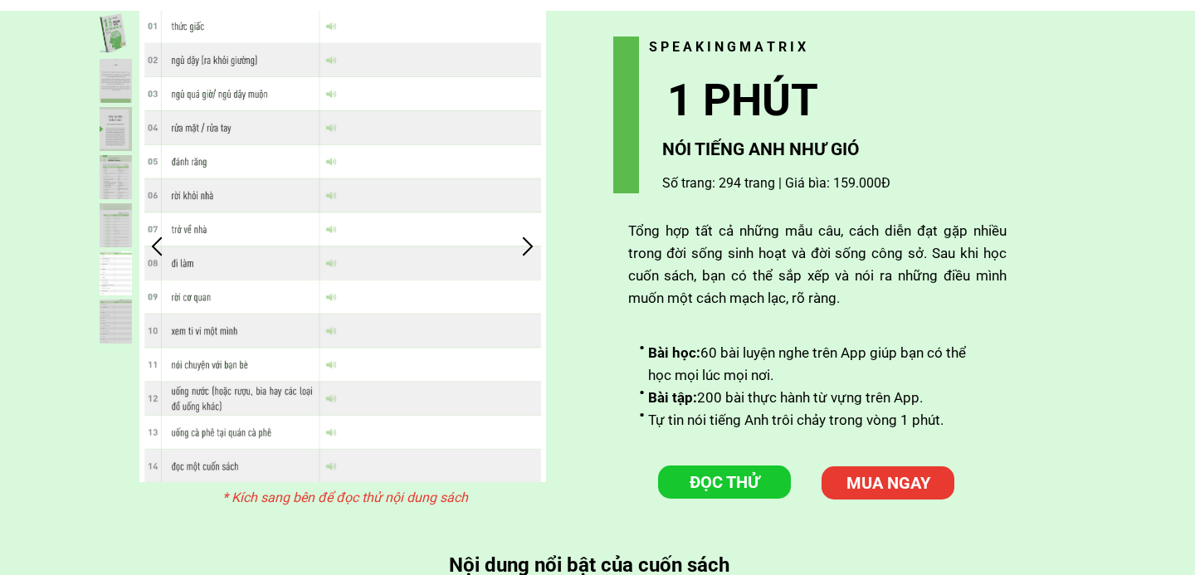
click at [161, 241] on div at bounding box center [157, 245] width 27 height 27
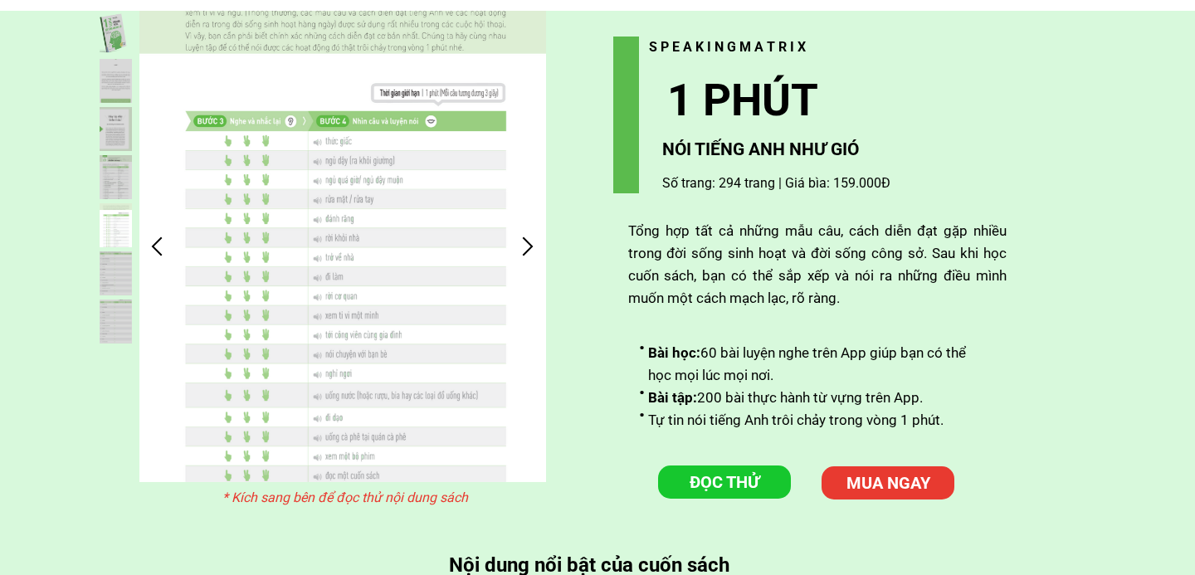
click at [158, 244] on div at bounding box center [157, 245] width 27 height 27
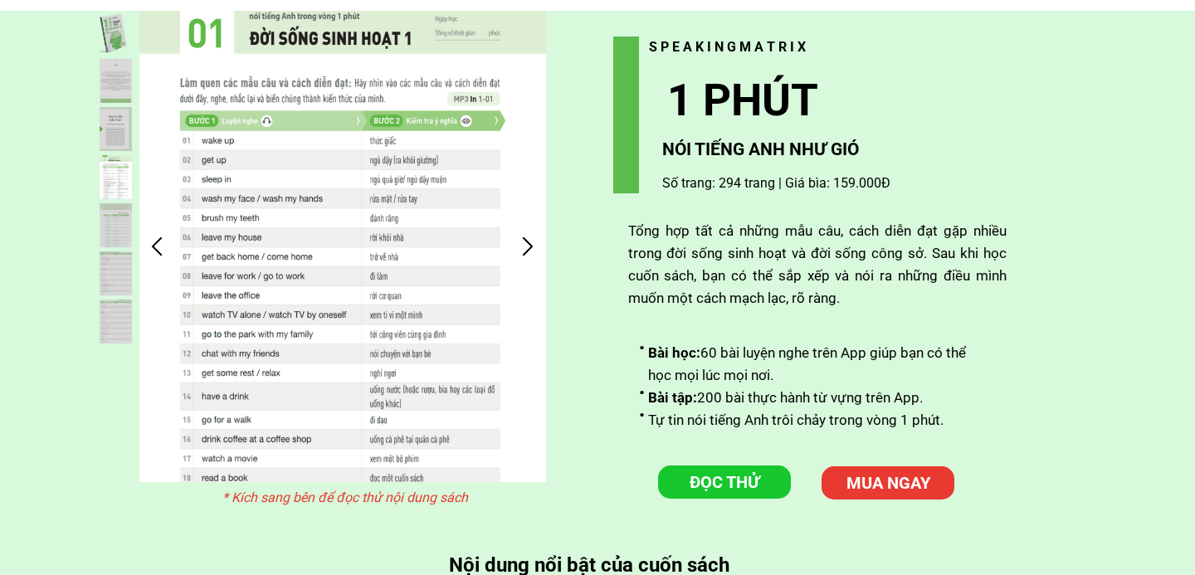
click at [158, 244] on div at bounding box center [157, 245] width 27 height 27
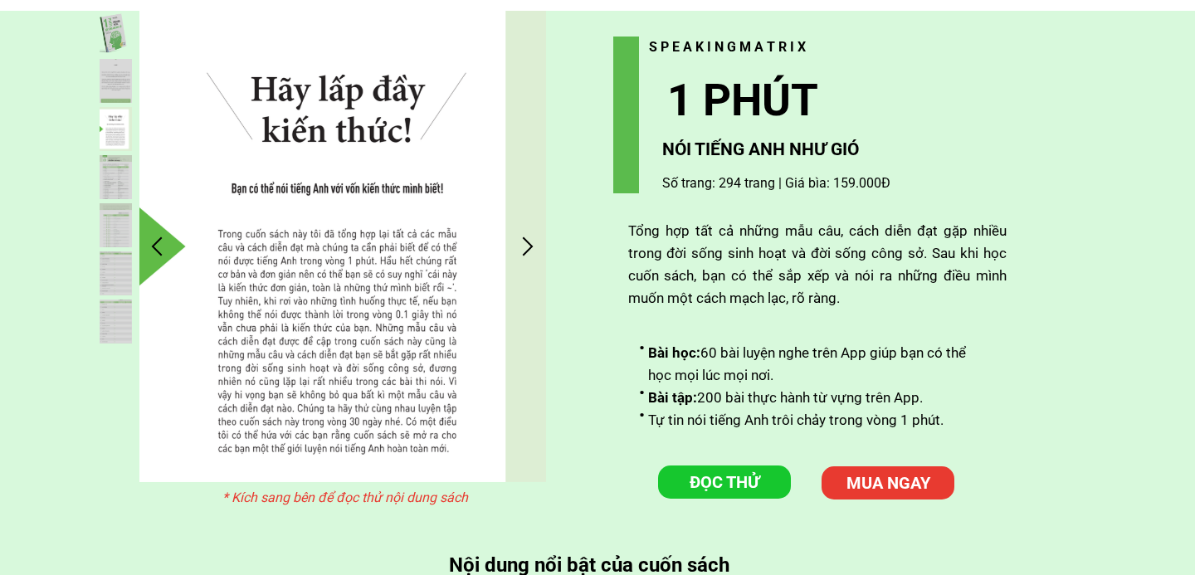
click at [154, 244] on div at bounding box center [157, 245] width 27 height 27
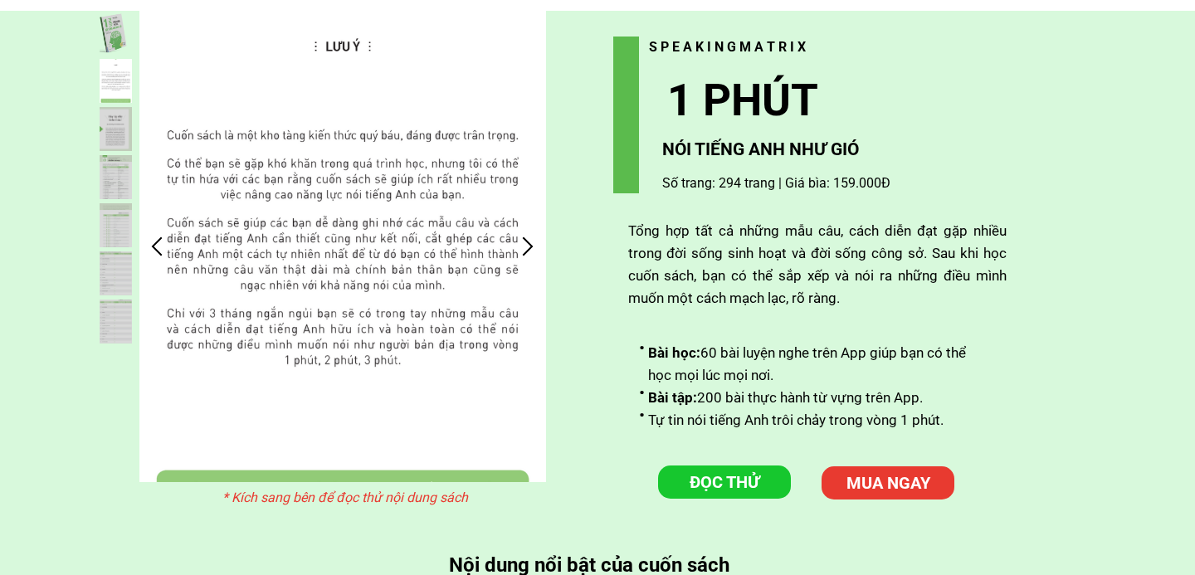
click at [154, 244] on div at bounding box center [157, 245] width 27 height 27
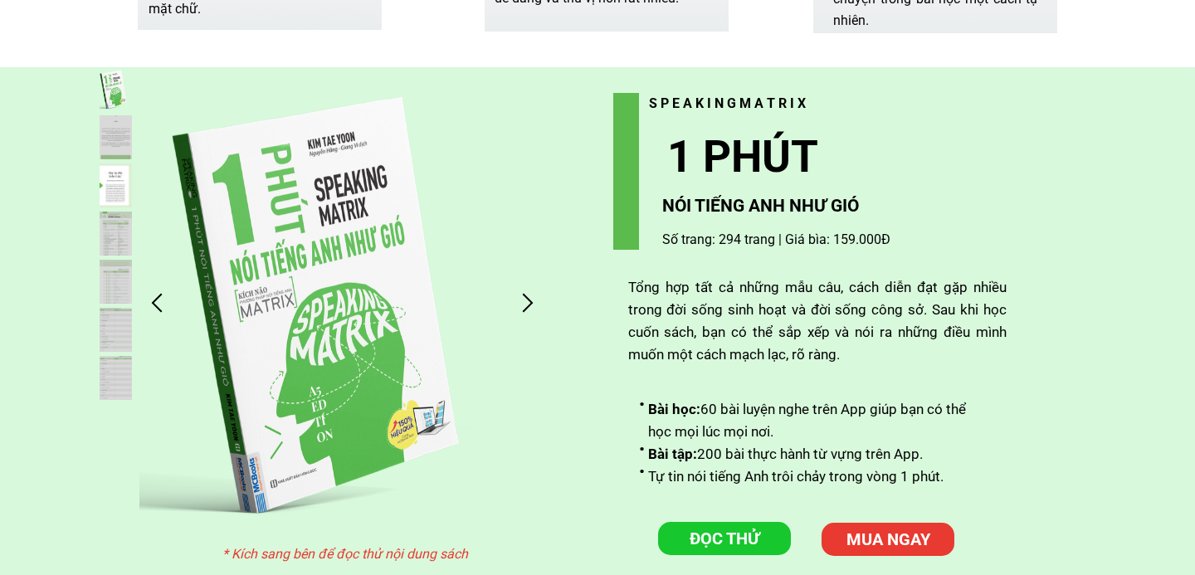
scroll to position [4137, 0]
click at [114, 127] on div at bounding box center [116, 138] width 32 height 44
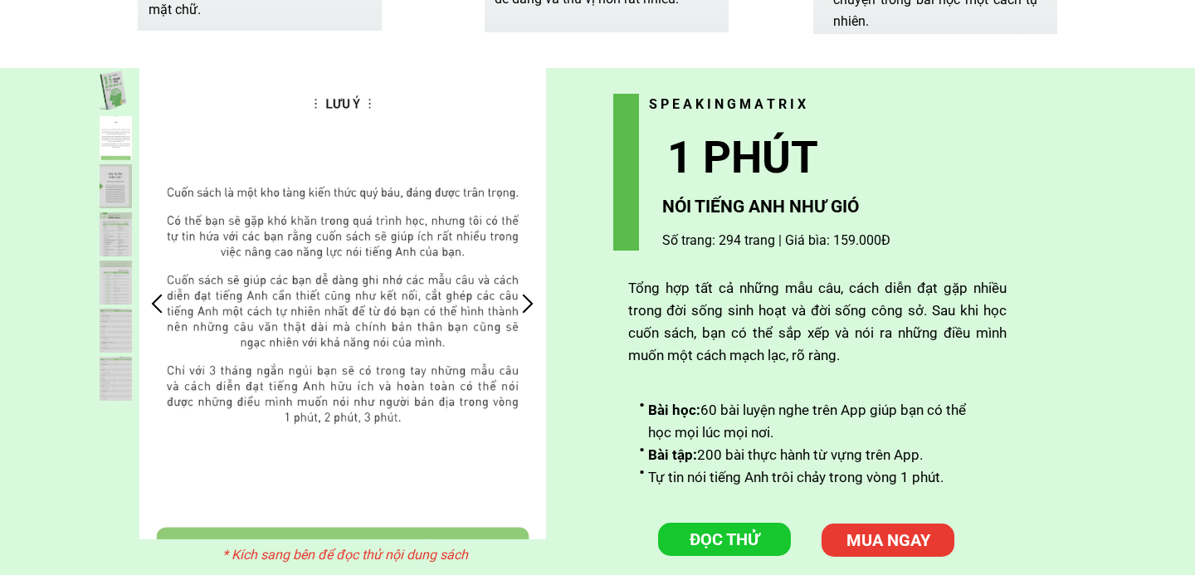
click at [524, 305] on div at bounding box center [527, 303] width 27 height 27
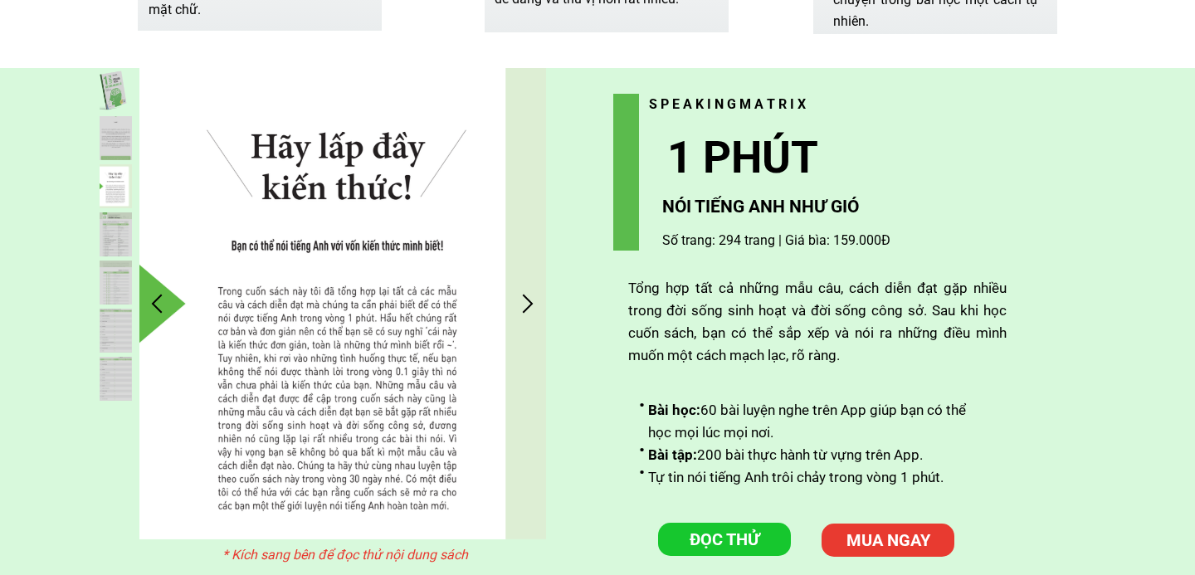
click at [524, 305] on div at bounding box center [527, 303] width 27 height 27
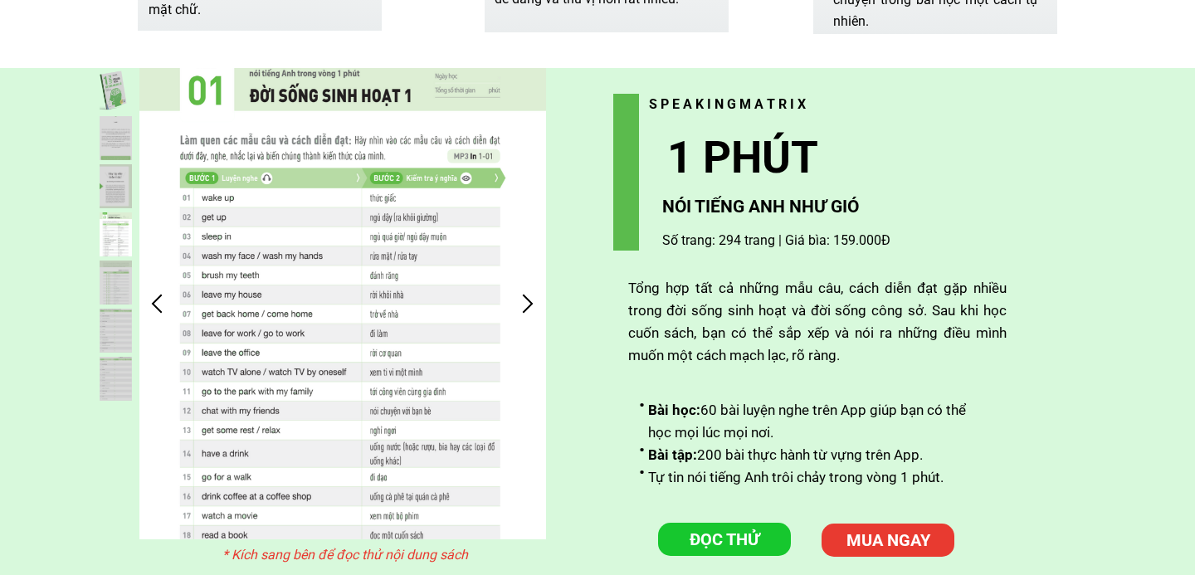
click at [524, 305] on div at bounding box center [527, 303] width 27 height 27
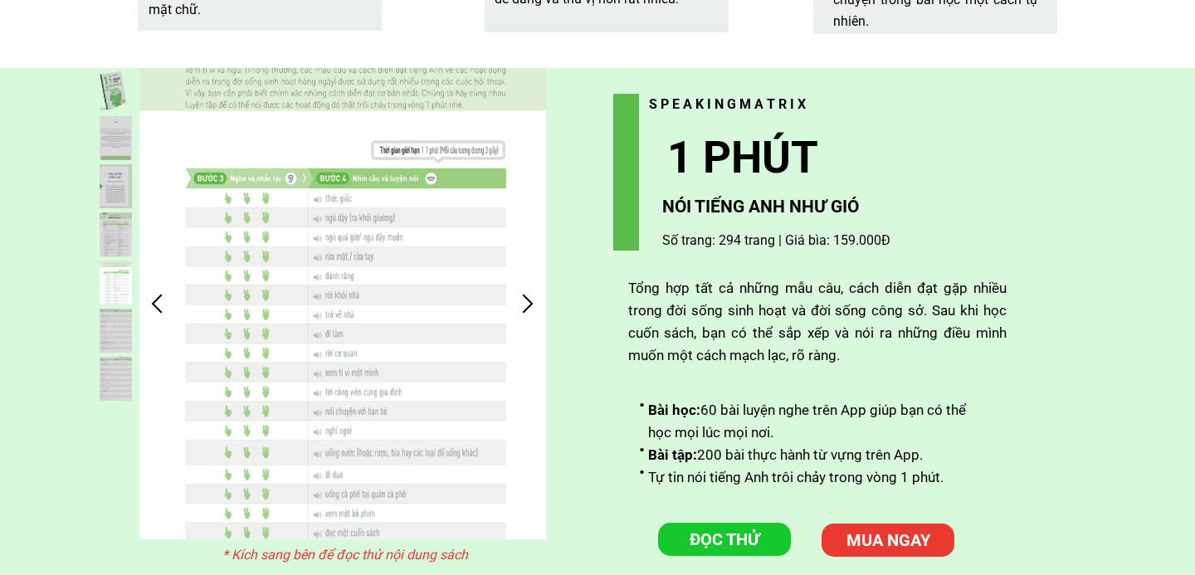
click at [173, 292] on div at bounding box center [342, 303] width 407 height 471
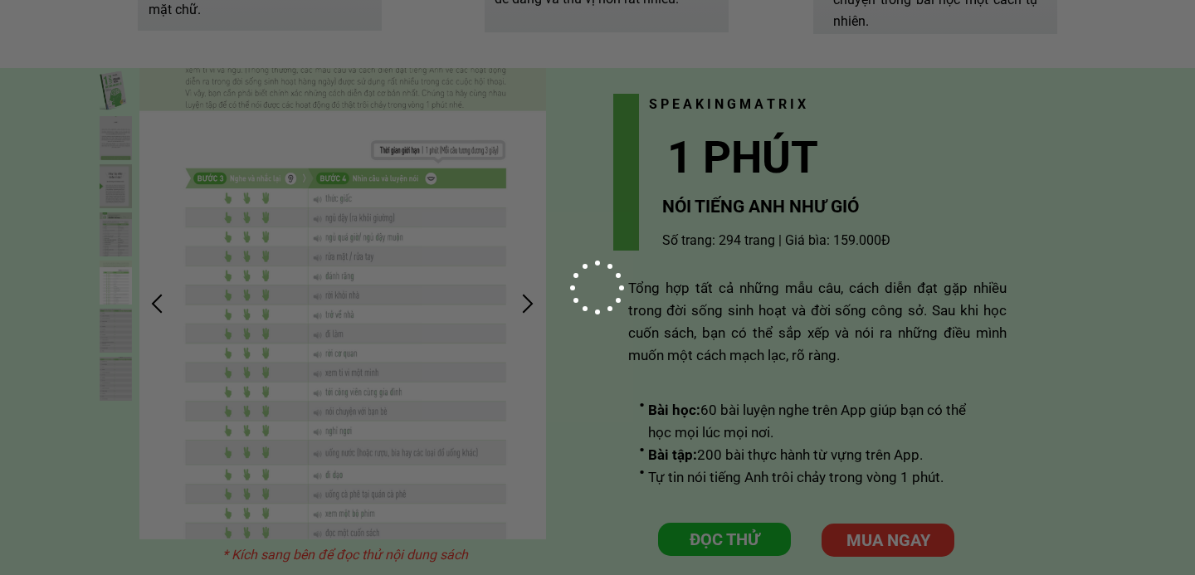
scroll to position [0, 0]
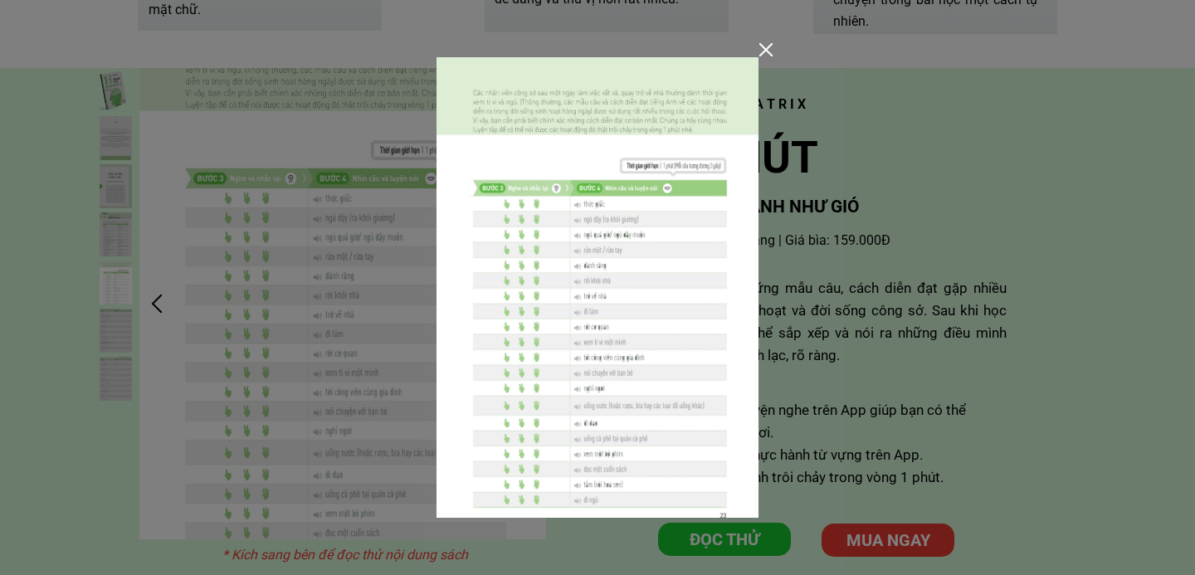
click at [320, 358] on div at bounding box center [597, 287] width 1195 height 575
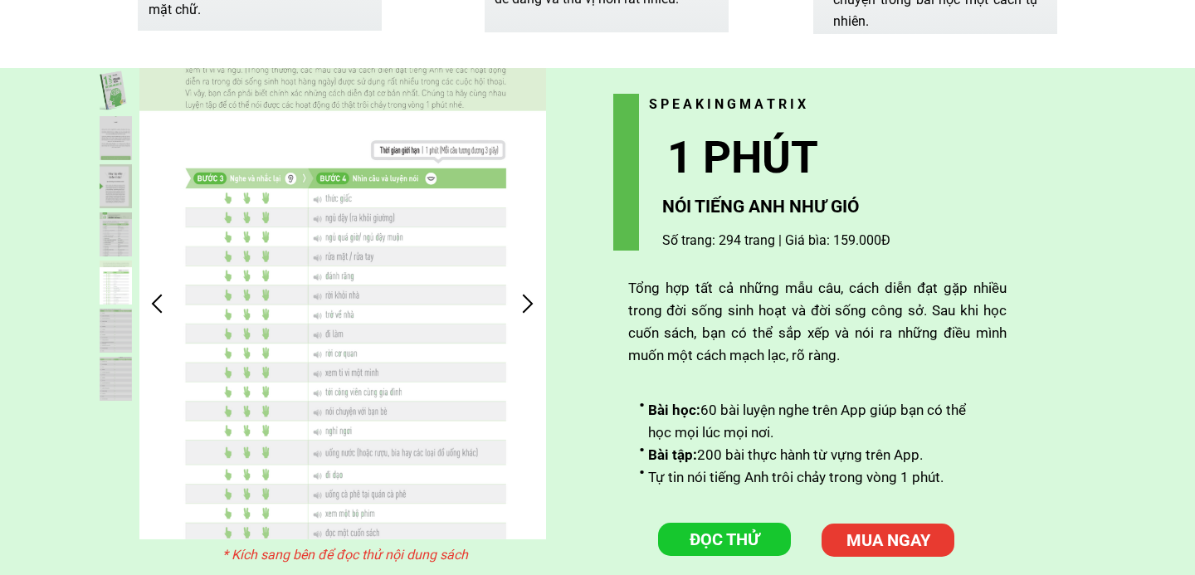
click at [158, 304] on div at bounding box center [157, 303] width 27 height 27
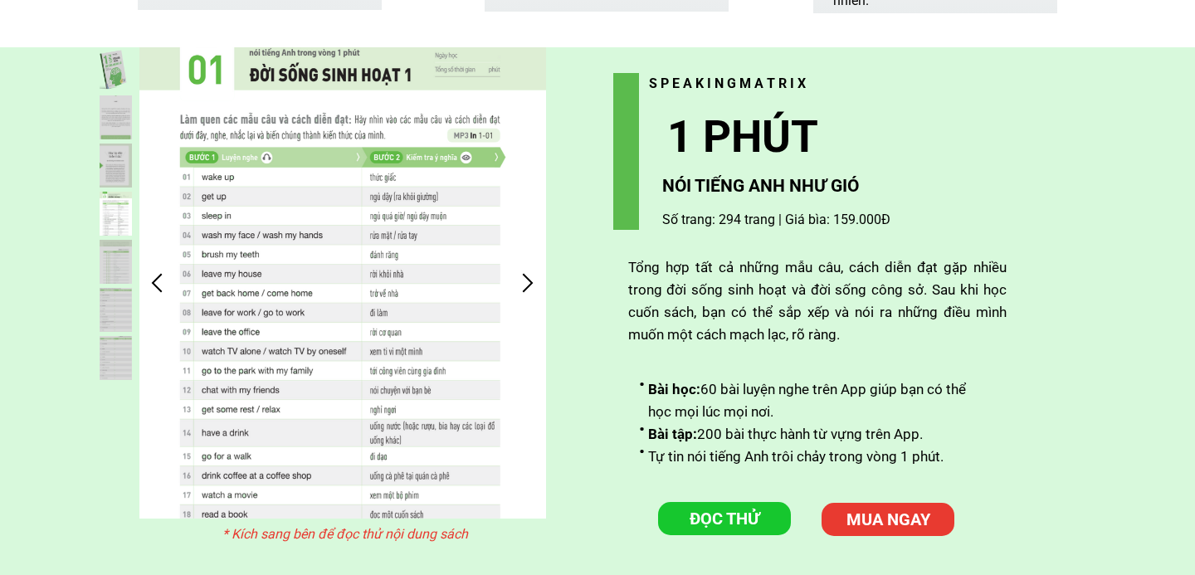
scroll to position [4162, 0]
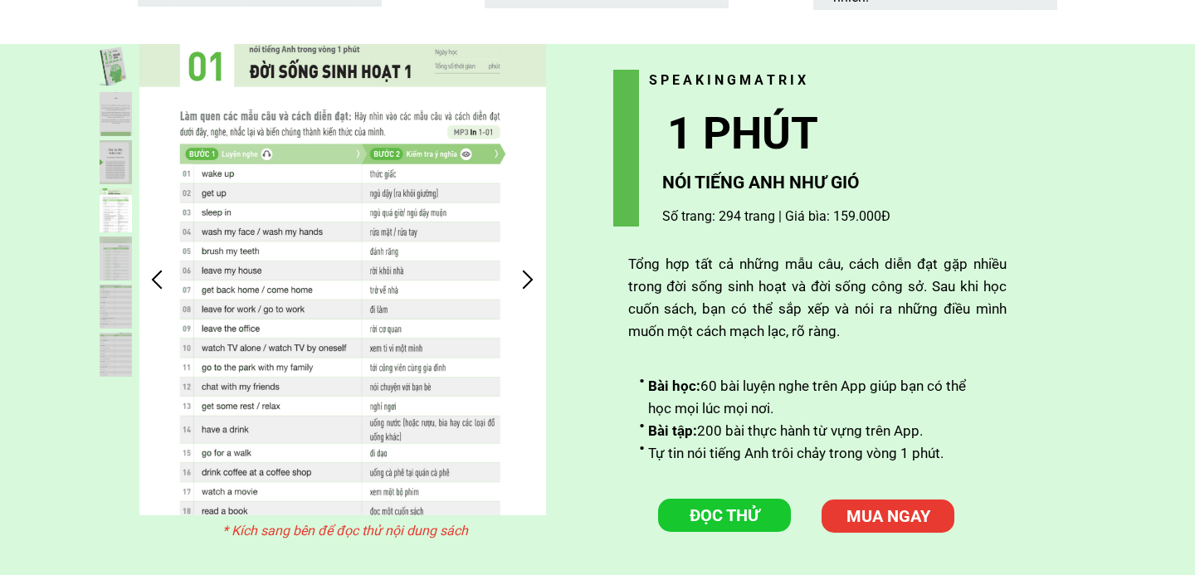
click at [527, 271] on div at bounding box center [527, 279] width 27 height 27
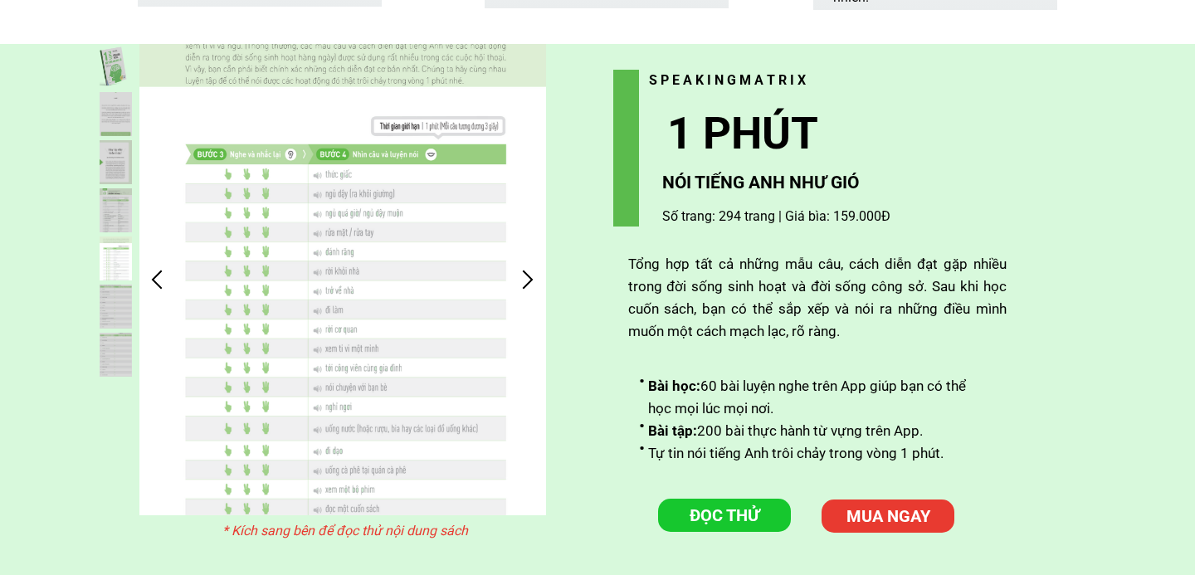
click at [527, 271] on div at bounding box center [527, 279] width 27 height 27
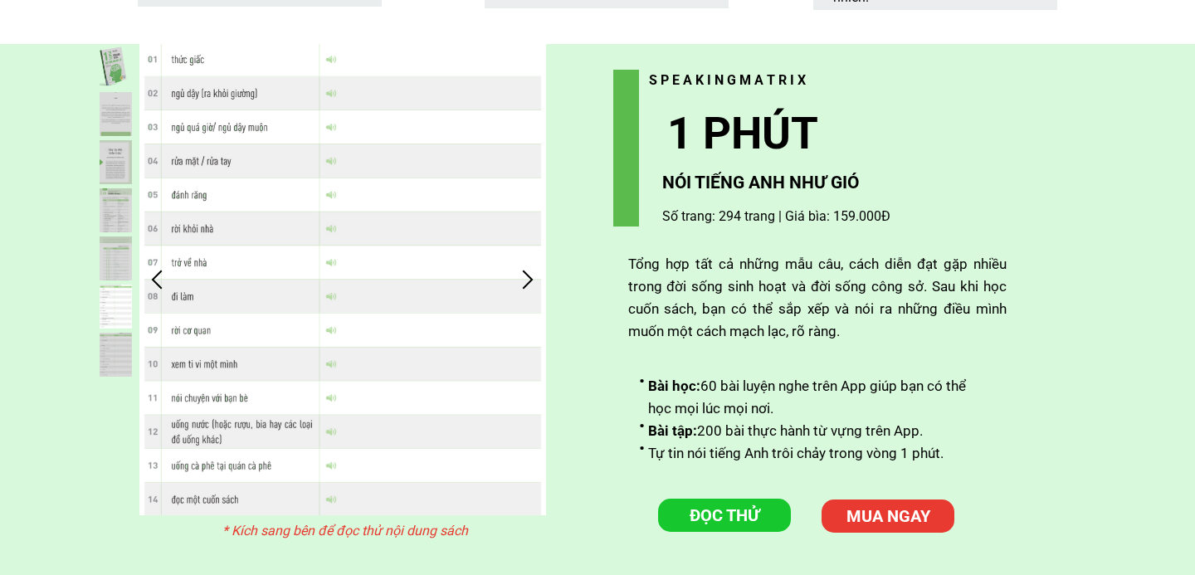
click at [527, 271] on div at bounding box center [527, 279] width 27 height 27
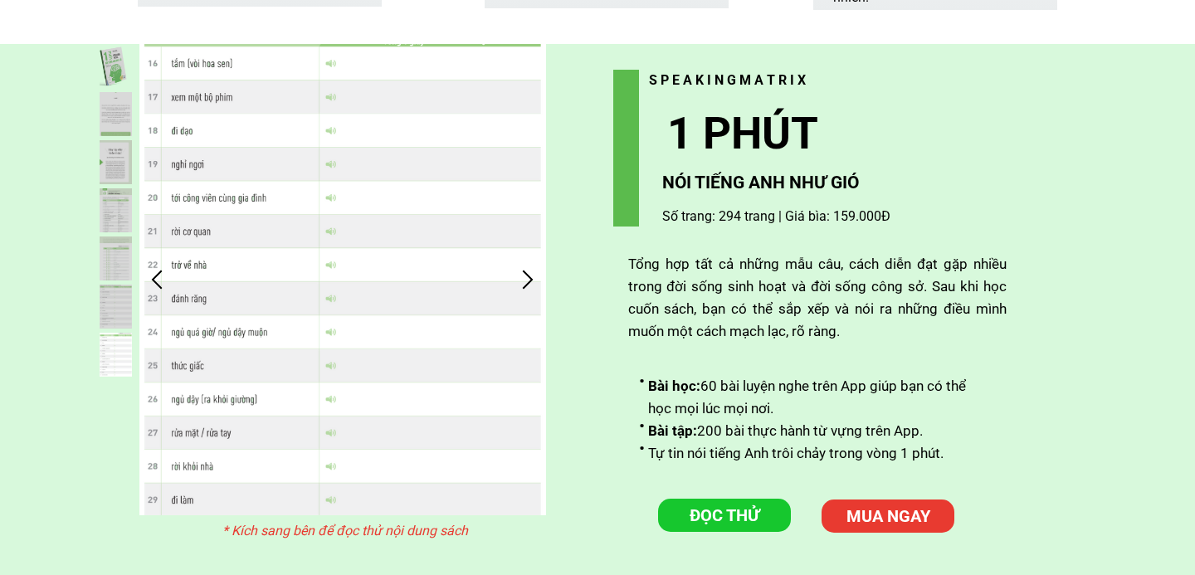
click at [522, 281] on div at bounding box center [527, 279] width 27 height 27
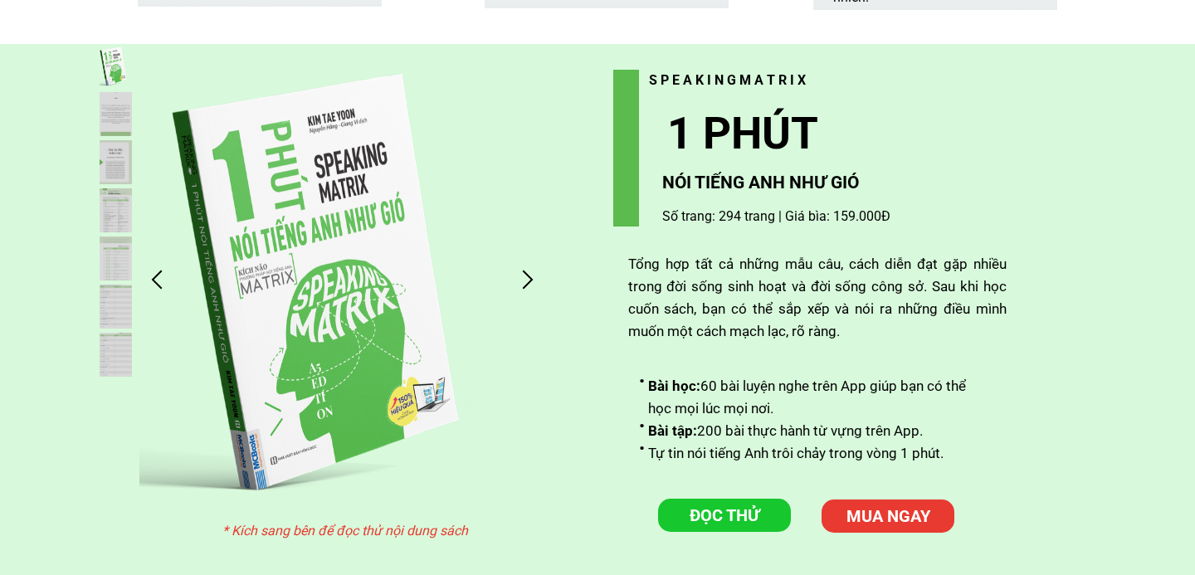
click at [527, 279] on div at bounding box center [527, 279] width 27 height 27
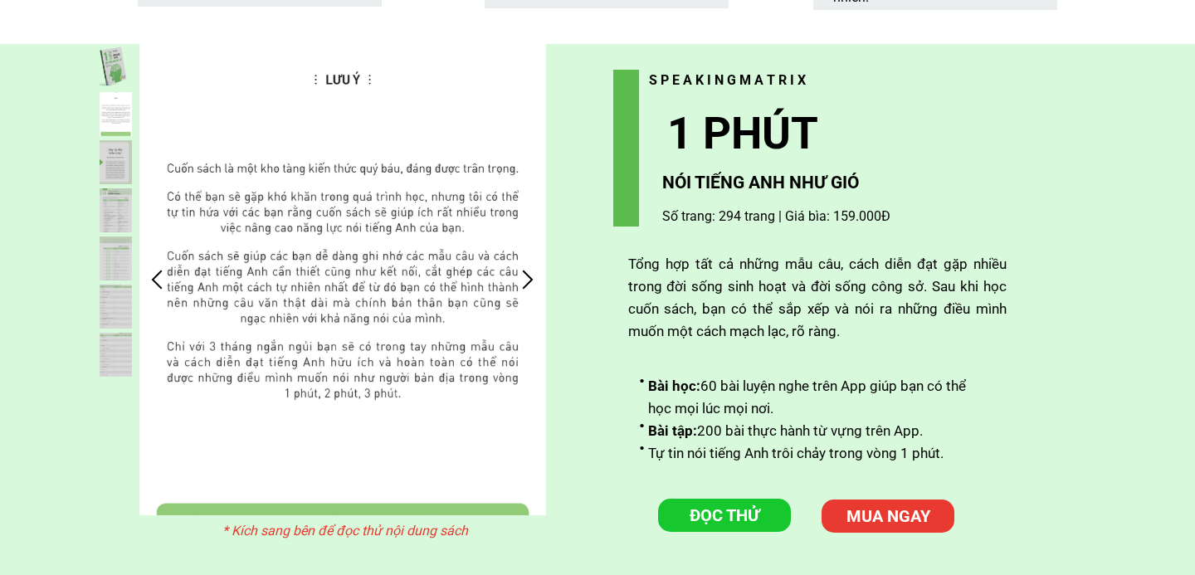
click at [531, 274] on div at bounding box center [527, 279] width 27 height 27
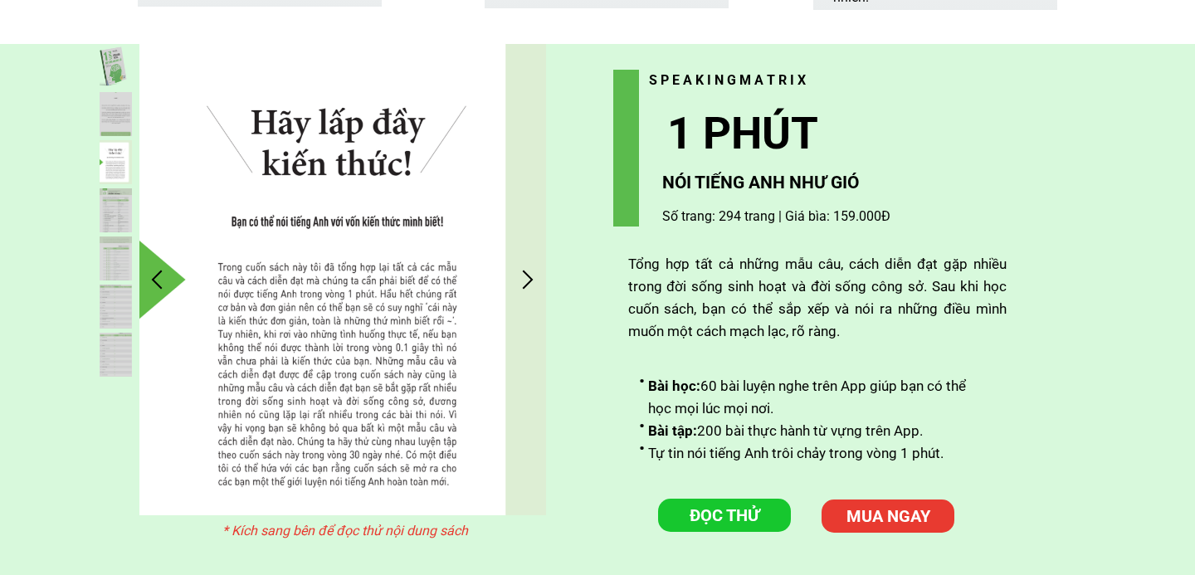
click at [531, 274] on div at bounding box center [527, 279] width 27 height 27
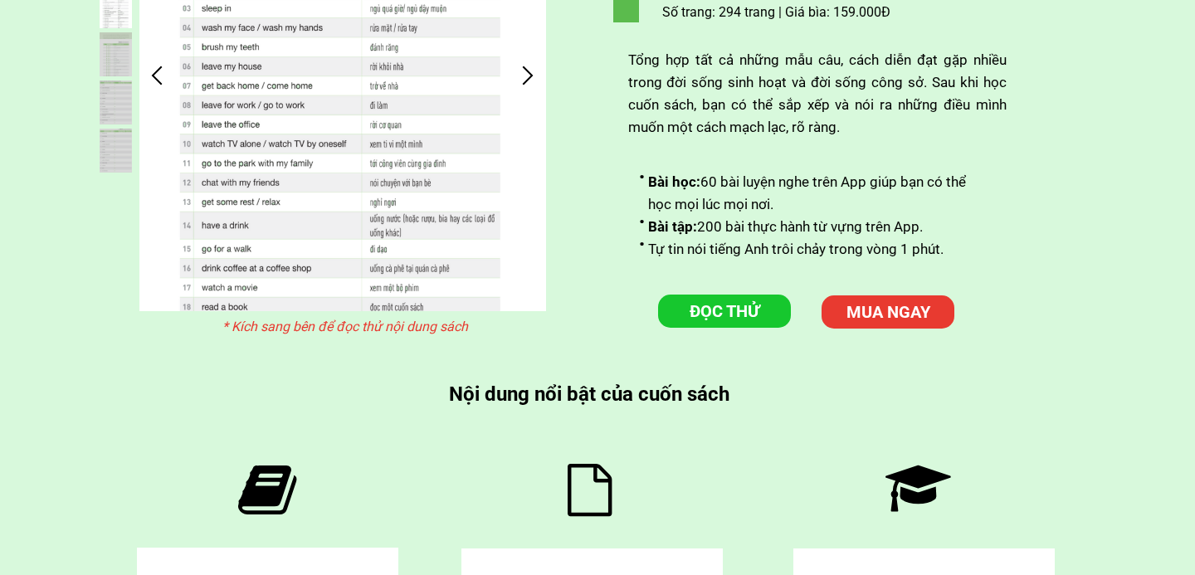
scroll to position [4377, 0]
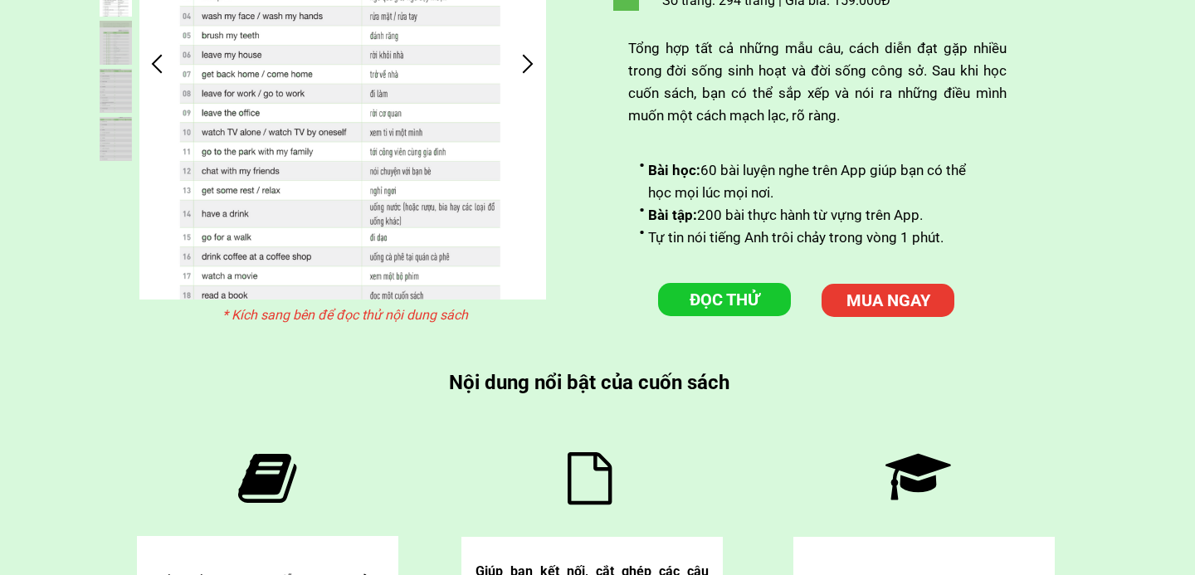
click at [719, 288] on p "ĐỌC THỬ" at bounding box center [724, 299] width 133 height 33
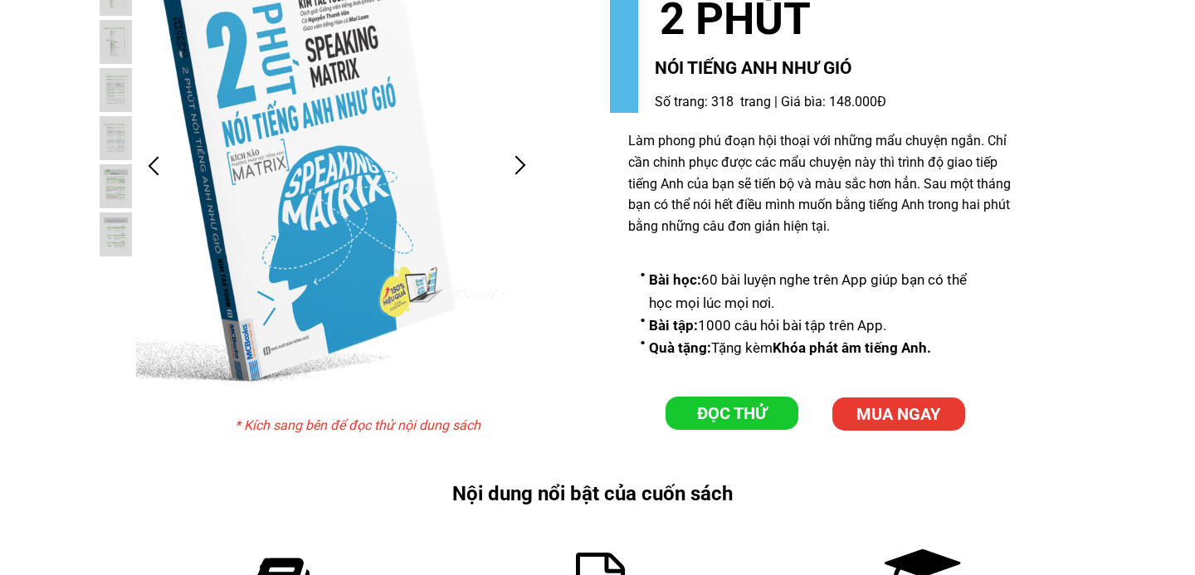
scroll to position [5211, 0]
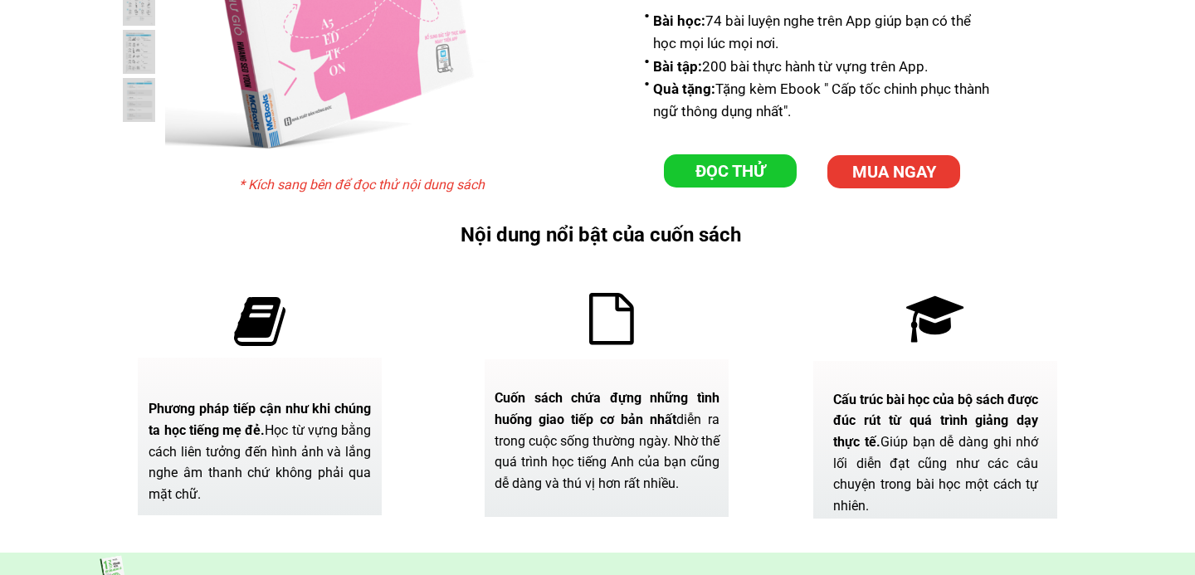
scroll to position [3624, 0]
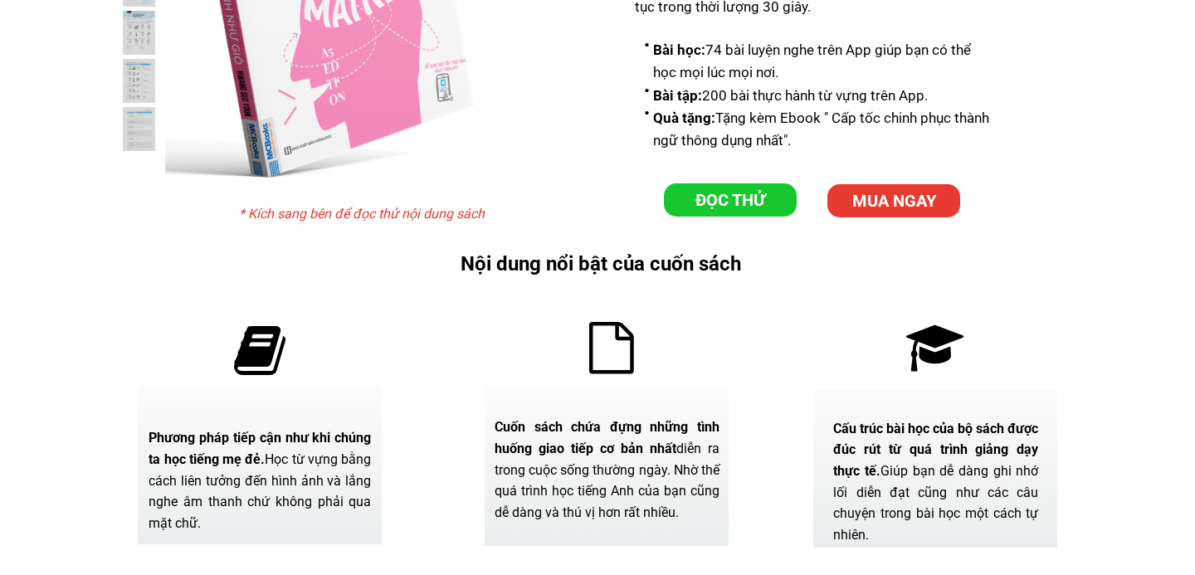
click at [683, 205] on p "ĐỌC THỬ" at bounding box center [730, 199] width 133 height 33
